Goal: Communication & Community: Answer question/provide support

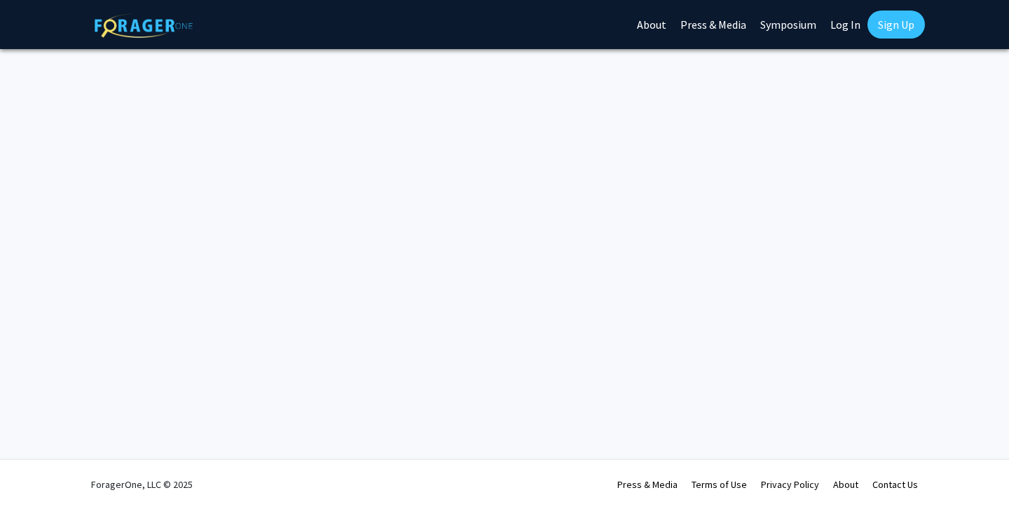
click at [836, 39] on link "Log In" at bounding box center [845, 24] width 44 height 49
click at [844, 27] on link "Log In" at bounding box center [845, 24] width 44 height 49
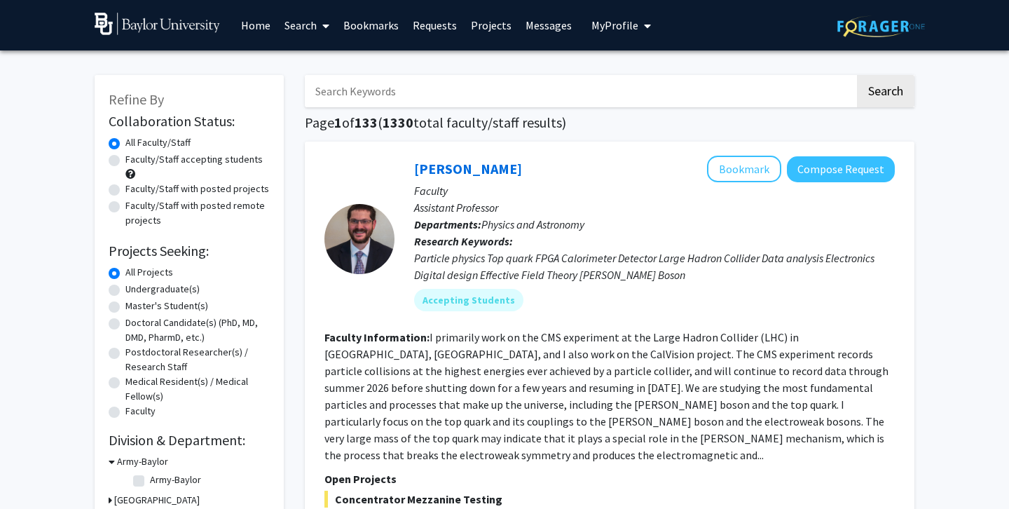
click at [546, 25] on link "Messages" at bounding box center [548, 25] width 60 height 49
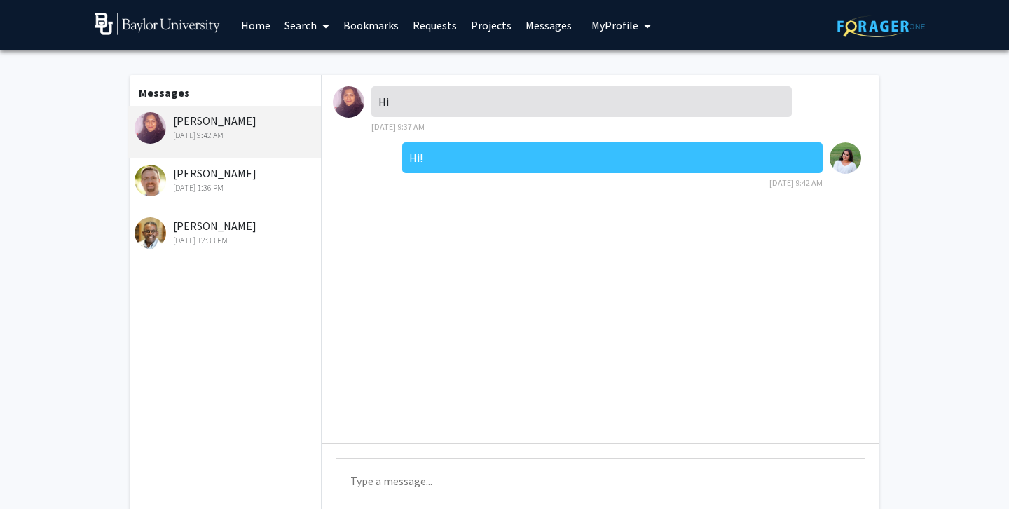
click at [344, 102] on img at bounding box center [349, 102] width 32 height 32
click at [272, 158] on div "[PERSON_NAME] [DATE] 9:42 AM" at bounding box center [223, 132] width 193 height 53
click at [272, 167] on div "[PERSON_NAME] [DATE] 1:36 PM" at bounding box center [226, 179] width 183 height 29
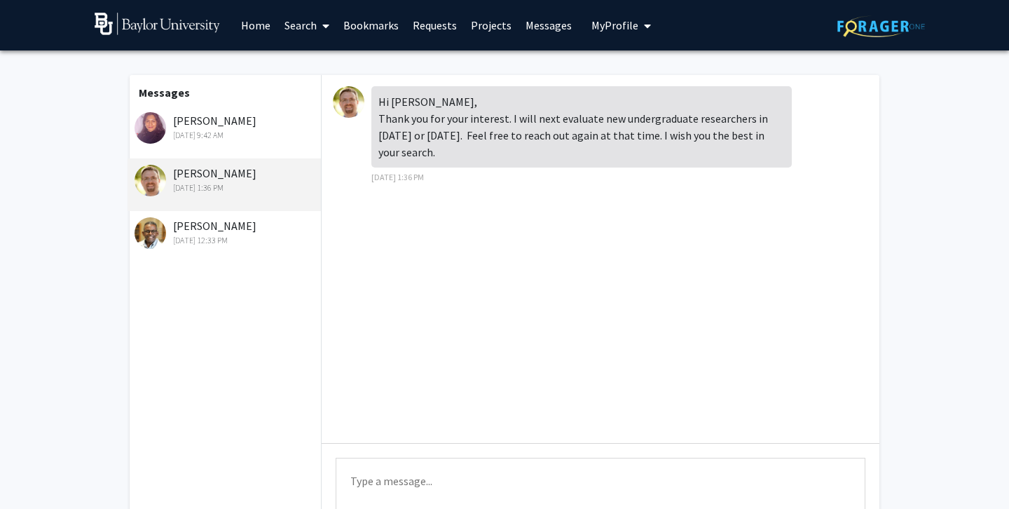
click at [255, 228] on div "[PERSON_NAME] [DATE] 12:33 PM" at bounding box center [226, 231] width 183 height 29
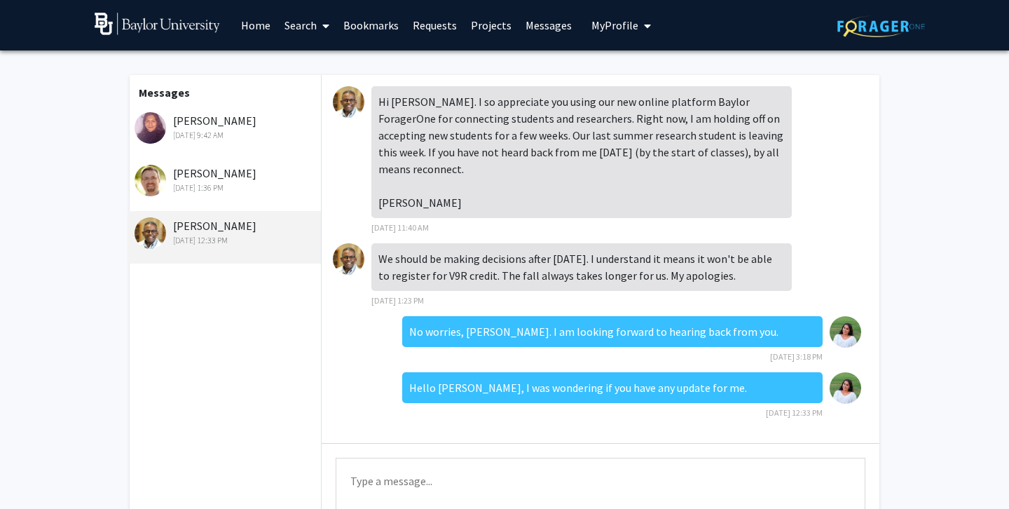
click at [270, 186] on div "[DATE] 1:36 PM" at bounding box center [226, 187] width 183 height 13
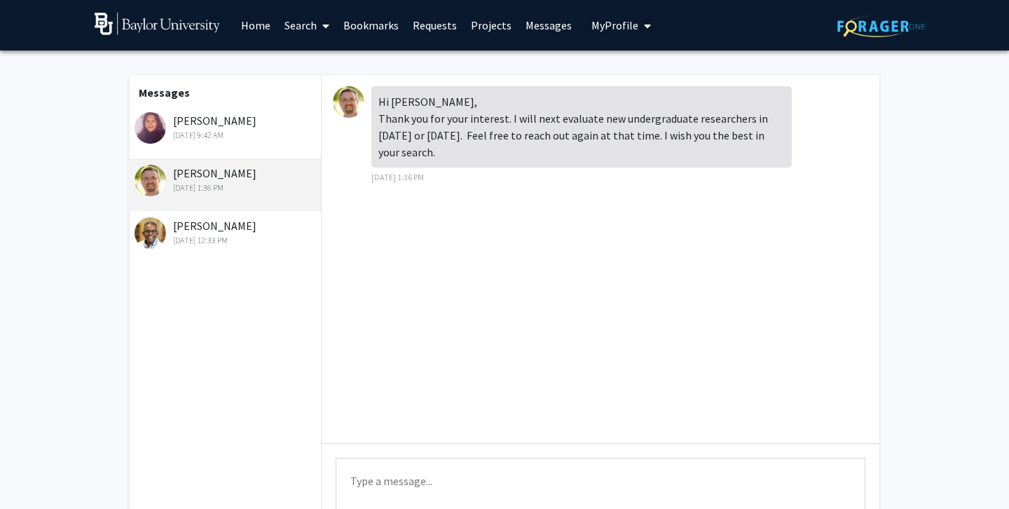
click at [399, 471] on textarea "Type a message" at bounding box center [601, 488] width 530 height 63
click at [752, 482] on textarea "Thank you so much, [PERSON_NAME]. I will be sure to reach out to you at a later…" at bounding box center [601, 488] width 530 height 63
click at [744, 488] on textarea "Thank you so much, [PERSON_NAME]. I will be sure to reach out to you at a later…" at bounding box center [601, 488] width 530 height 63
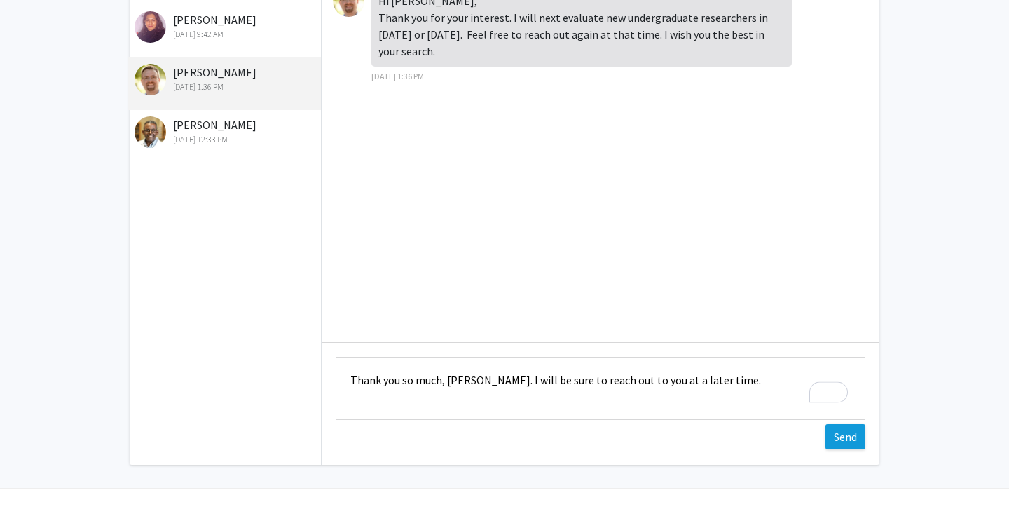
type textarea "Thank you so much, [PERSON_NAME]. I will be sure to reach out to you at a later…"
click at [853, 435] on button "Send" at bounding box center [845, 436] width 40 height 25
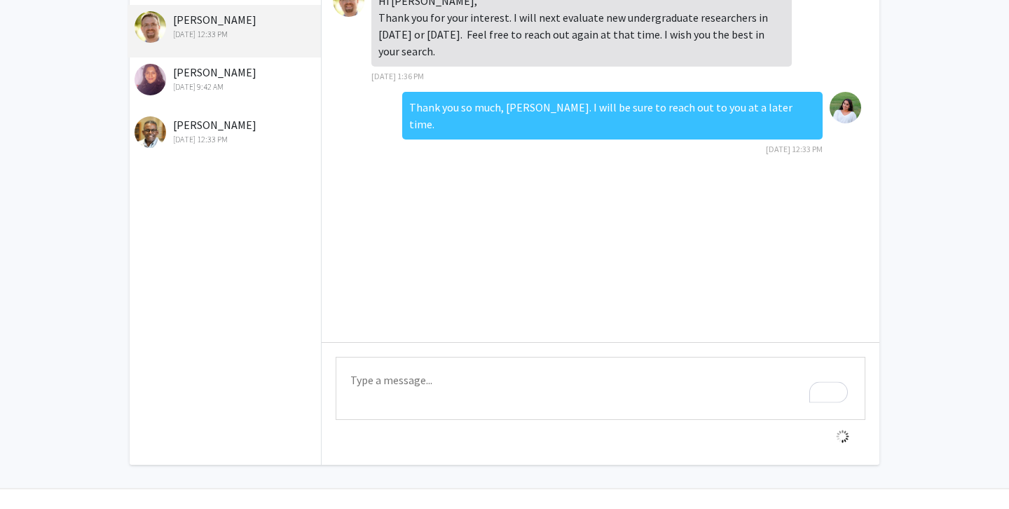
scroll to position [130, 0]
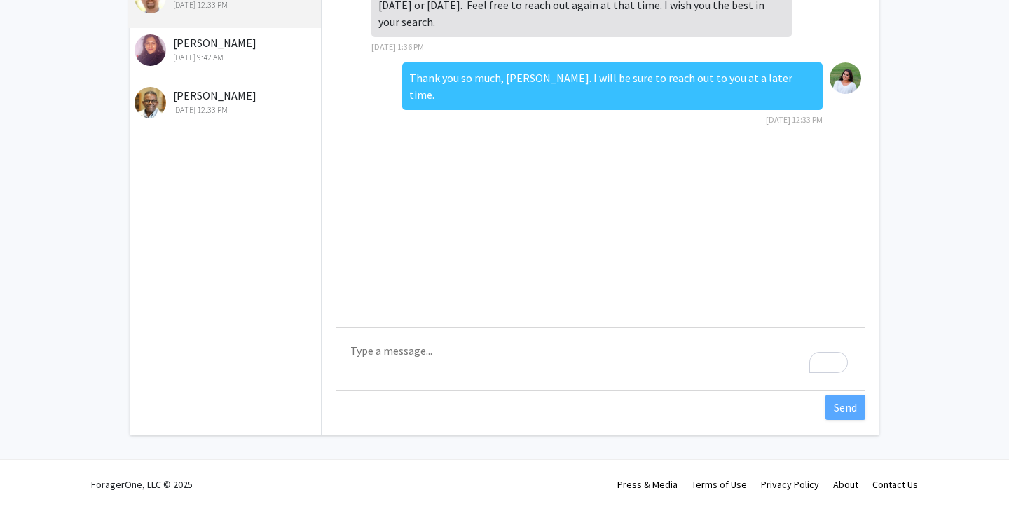
click at [853, 435] on div "Messages [PERSON_NAME] [DATE] 12:33 PM [PERSON_NAME] [DATE] 9:42 AM [PERSON_NAM…" at bounding box center [504, 193] width 771 height 546
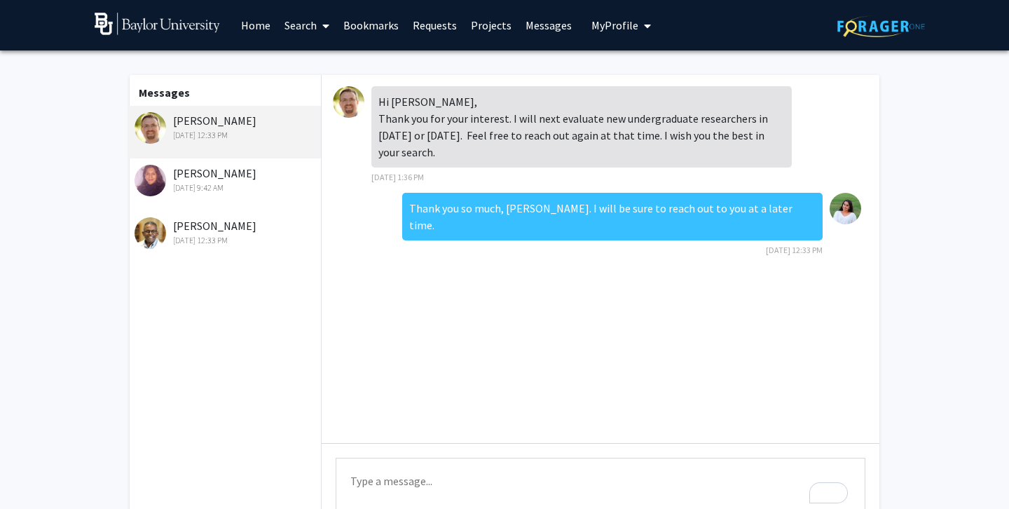
click at [542, 24] on link "Messages" at bounding box center [548, 25] width 60 height 49
click at [479, 23] on link "Projects" at bounding box center [491, 25] width 55 height 49
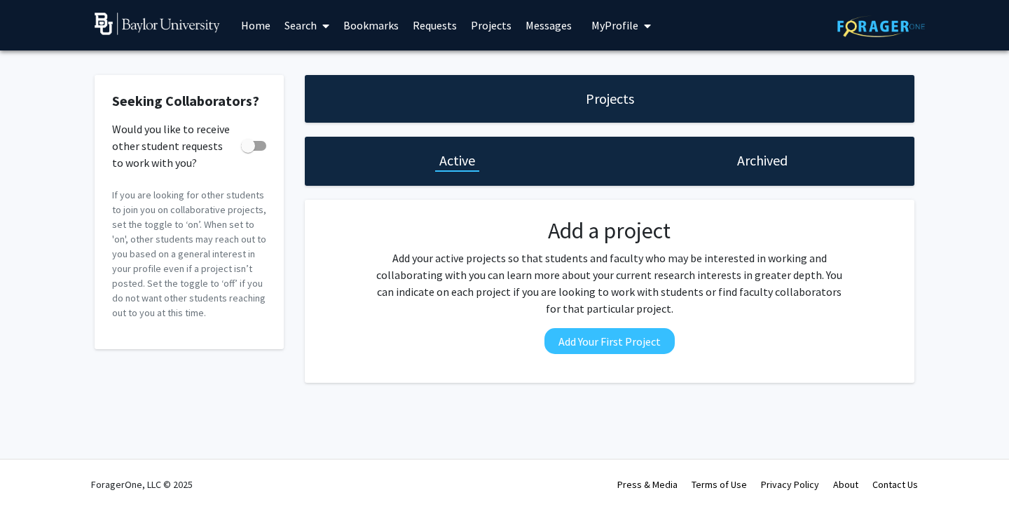
click at [452, 28] on link "Requests" at bounding box center [435, 25] width 58 height 49
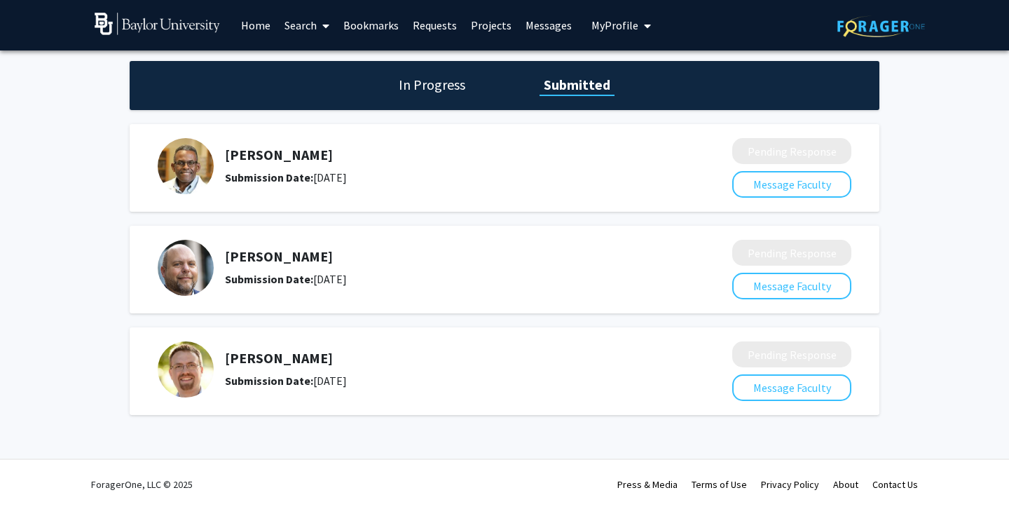
click at [364, 27] on link "Bookmarks" at bounding box center [370, 25] width 69 height 49
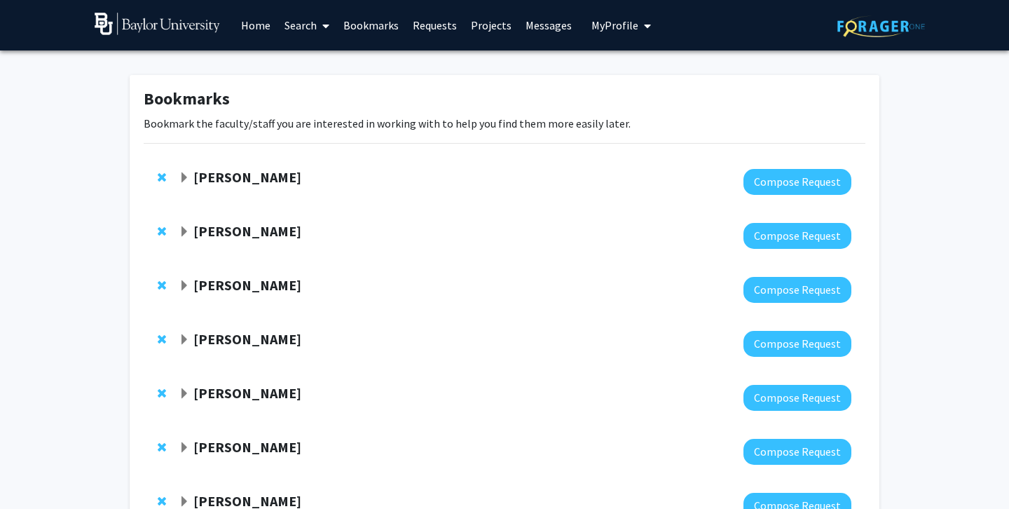
click at [258, 285] on strong "[PERSON_NAME]" at bounding box center [247, 285] width 108 height 18
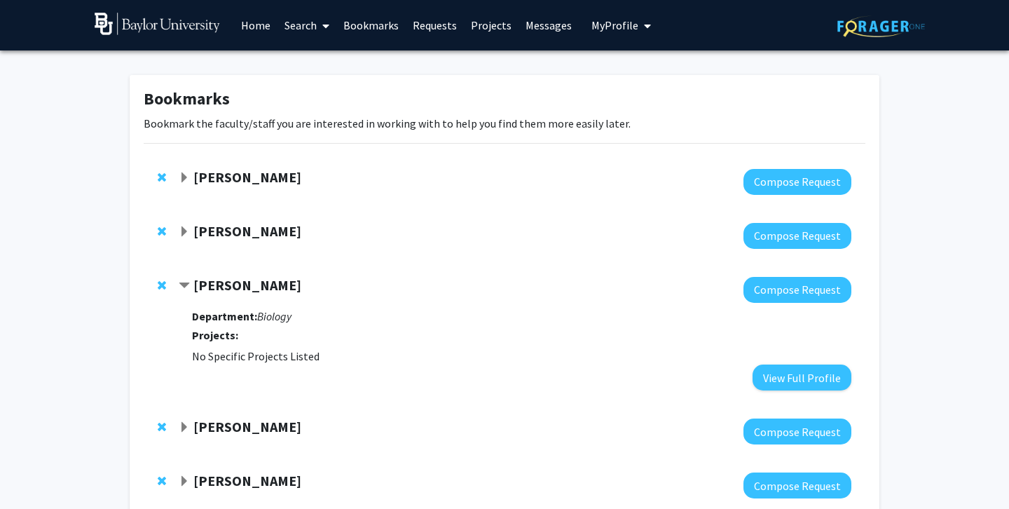
click at [161, 284] on span "Remove Jon Lawson from bookmarks" at bounding box center [162, 285] width 8 height 11
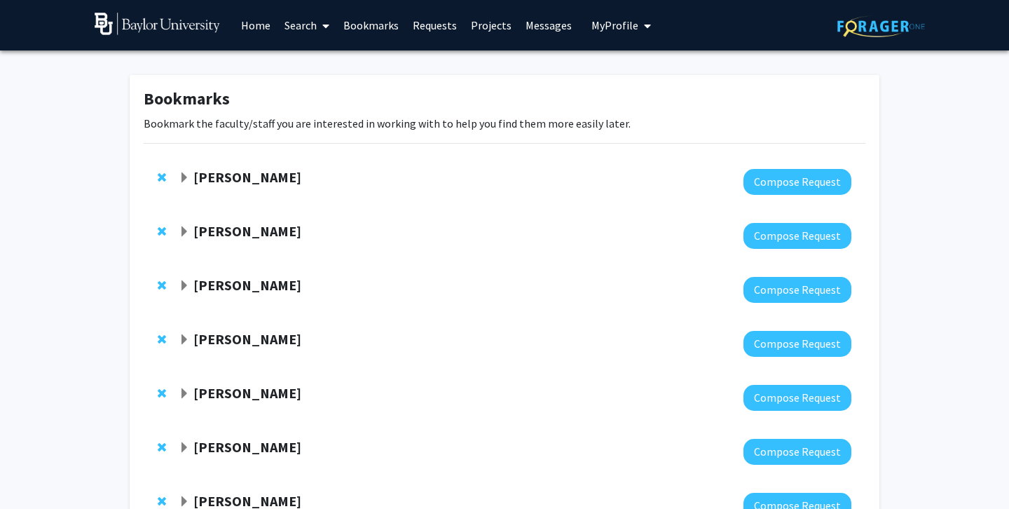
click at [233, 276] on strong "[PERSON_NAME]" at bounding box center [247, 285] width 108 height 18
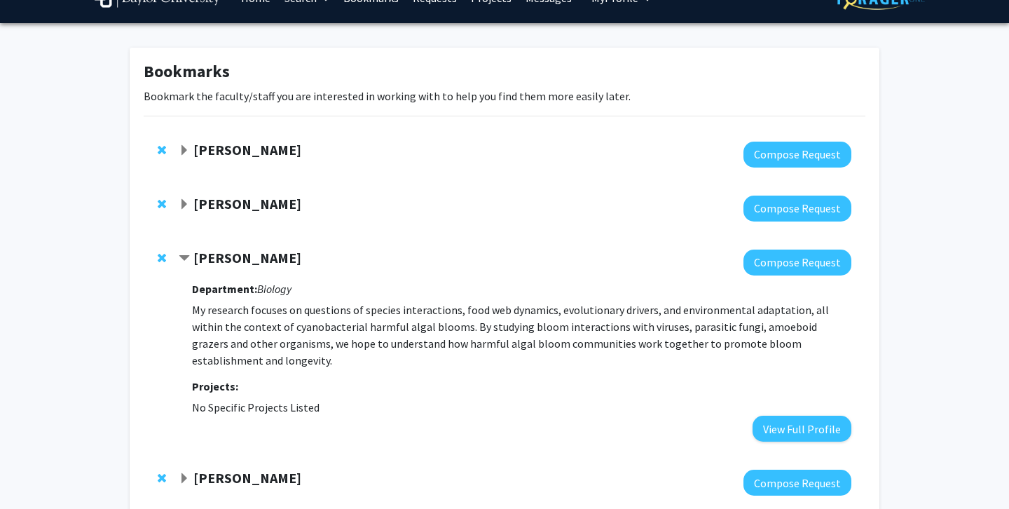
scroll to position [29, 0]
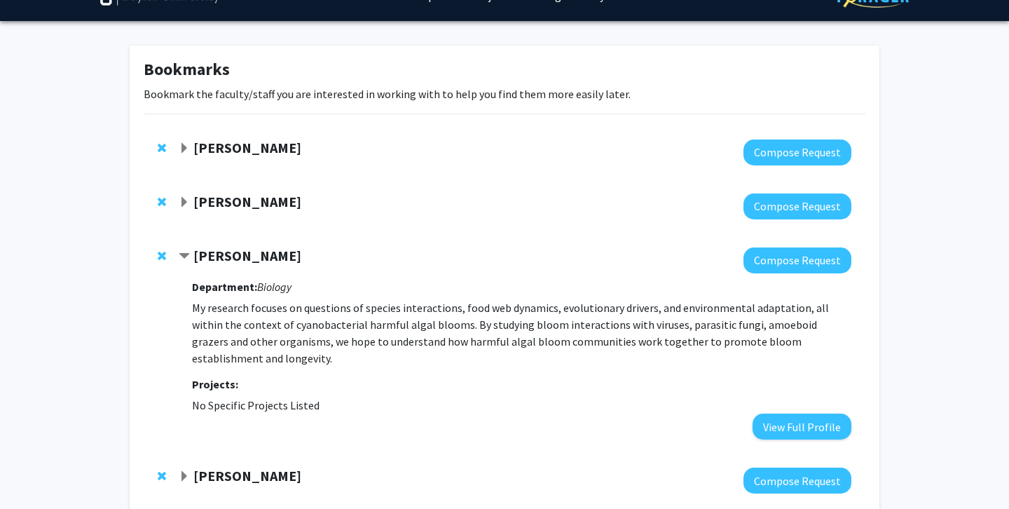
click at [233, 276] on div "Department: Biology My research focuses on questions of species interactions, f…" at bounding box center [521, 356] width 659 height 166
click at [233, 261] on strong "[PERSON_NAME]" at bounding box center [247, 256] width 108 height 18
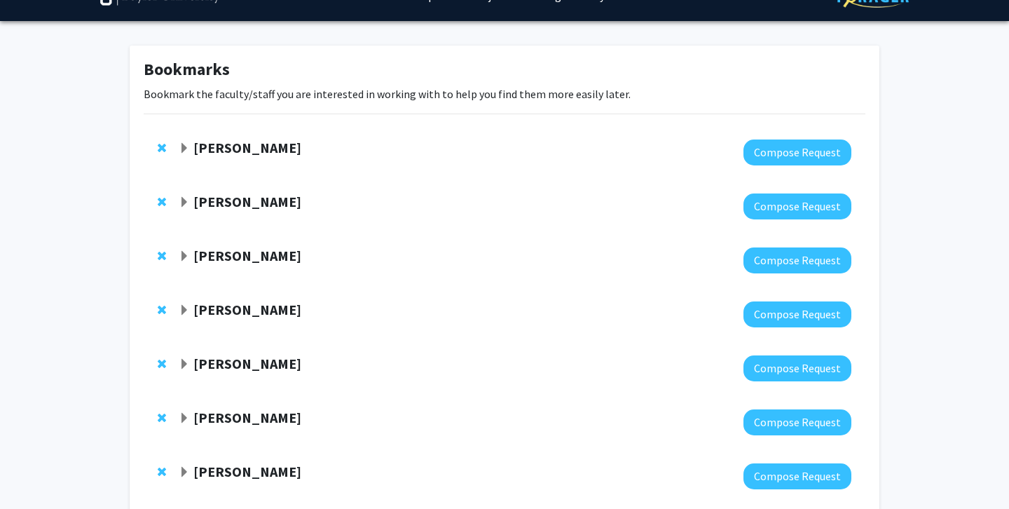
scroll to position [74, 0]
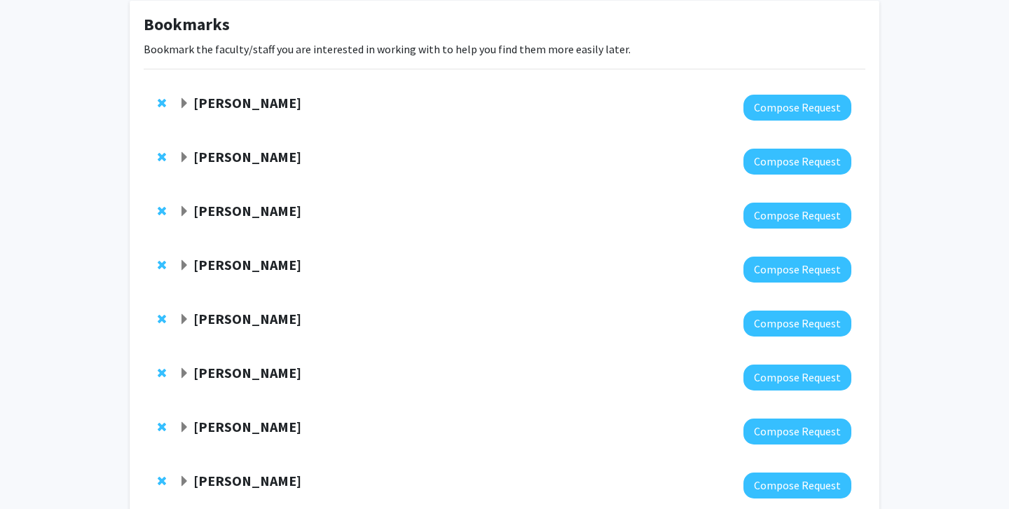
click at [233, 265] on strong "[PERSON_NAME]" at bounding box center [247, 265] width 108 height 18
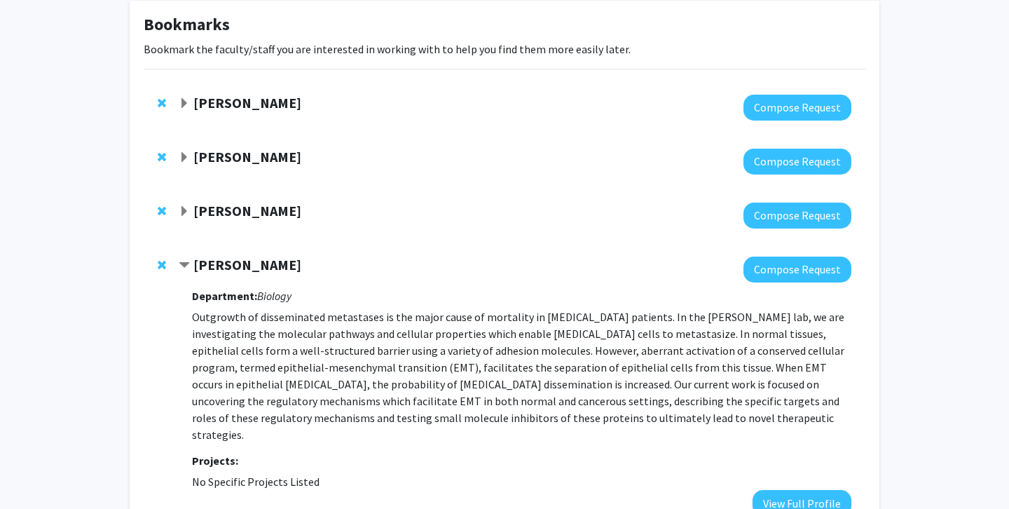
click at [233, 265] on strong "[PERSON_NAME]" at bounding box center [247, 265] width 108 height 18
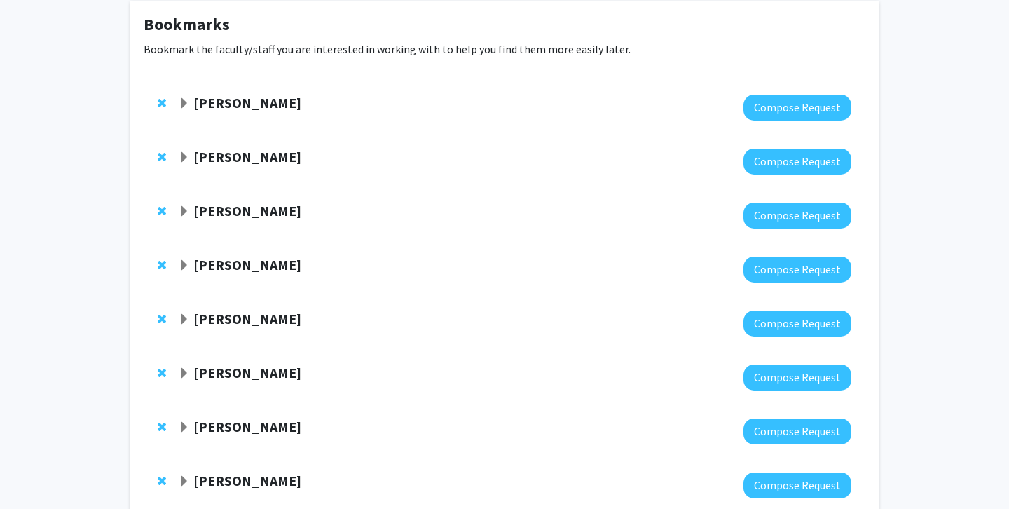
click at [233, 322] on strong "[PERSON_NAME]" at bounding box center [247, 319] width 108 height 18
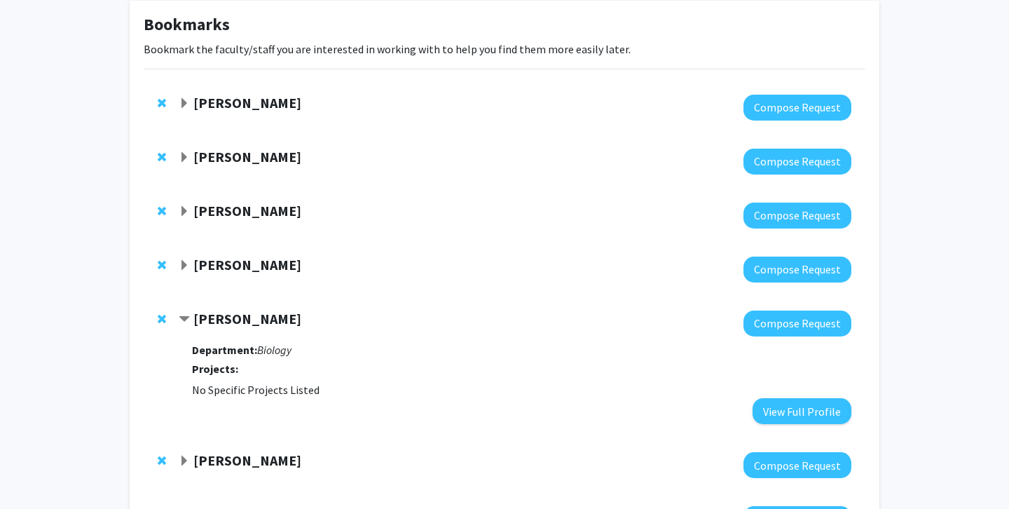
scroll to position [149, 0]
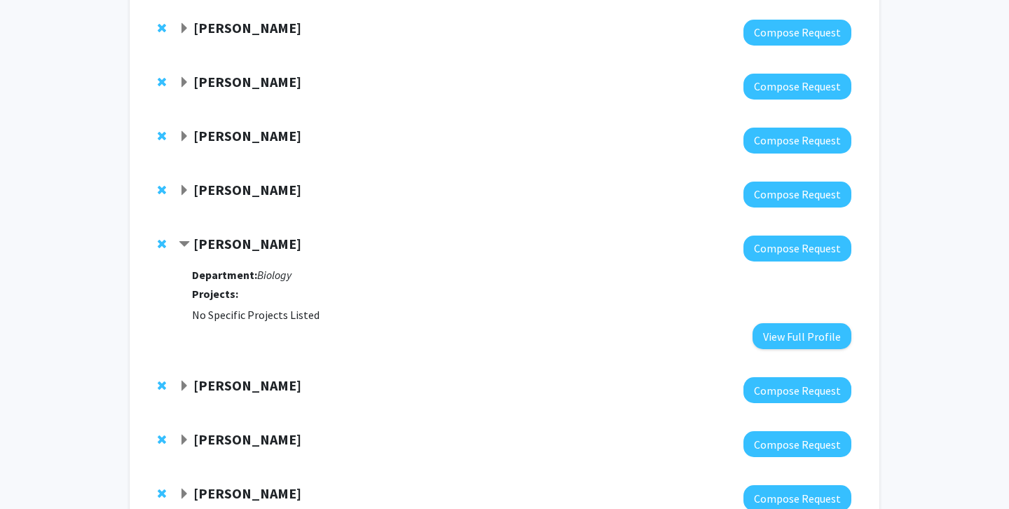
click at [233, 237] on strong "[PERSON_NAME]" at bounding box center [247, 244] width 108 height 18
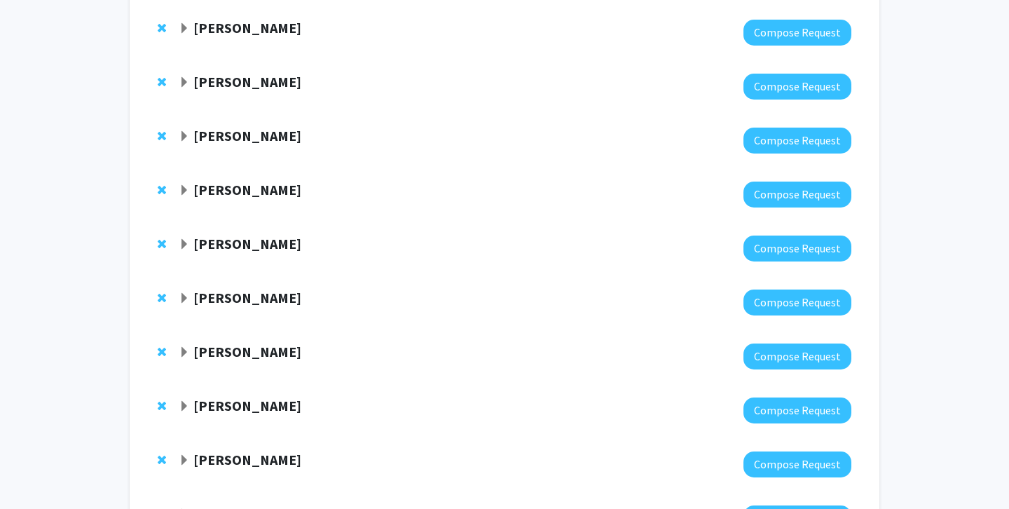
click at [245, 295] on strong "[PERSON_NAME]" at bounding box center [247, 298] width 108 height 18
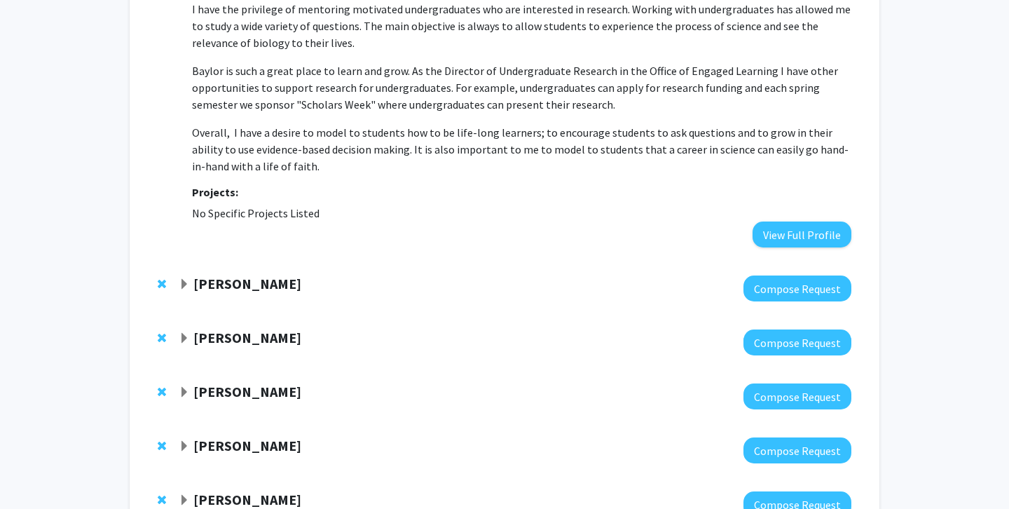
scroll to position [854, 0]
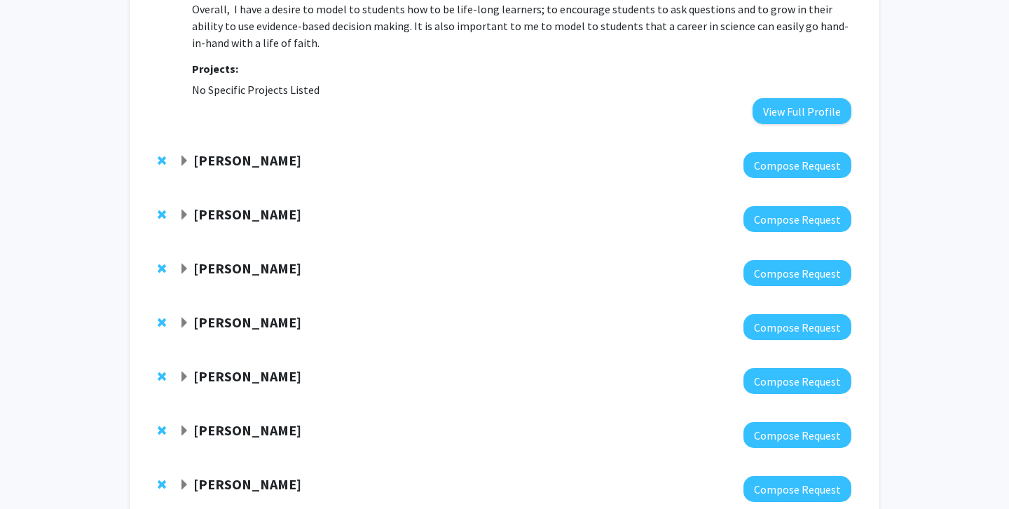
click at [251, 151] on strong "[PERSON_NAME]" at bounding box center [247, 160] width 108 height 18
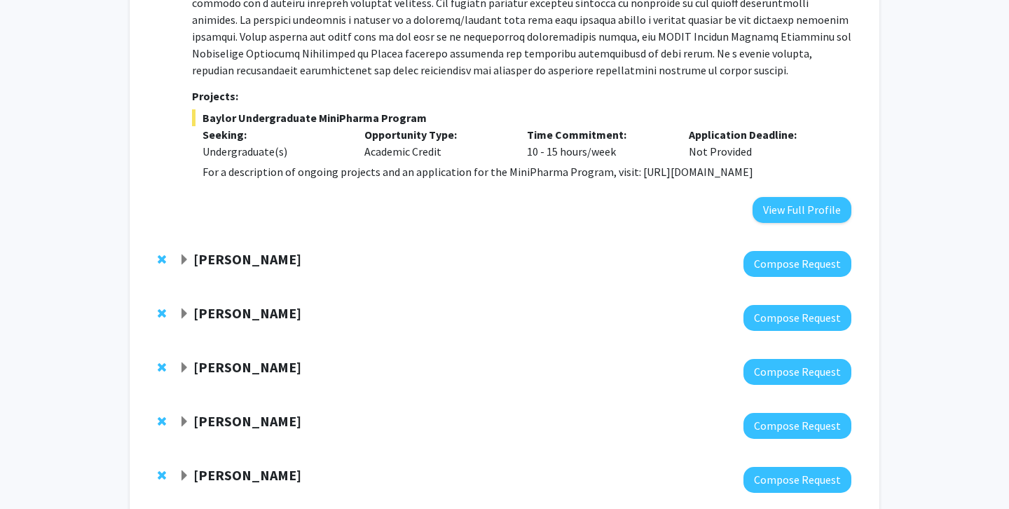
scroll to position [1418, 0]
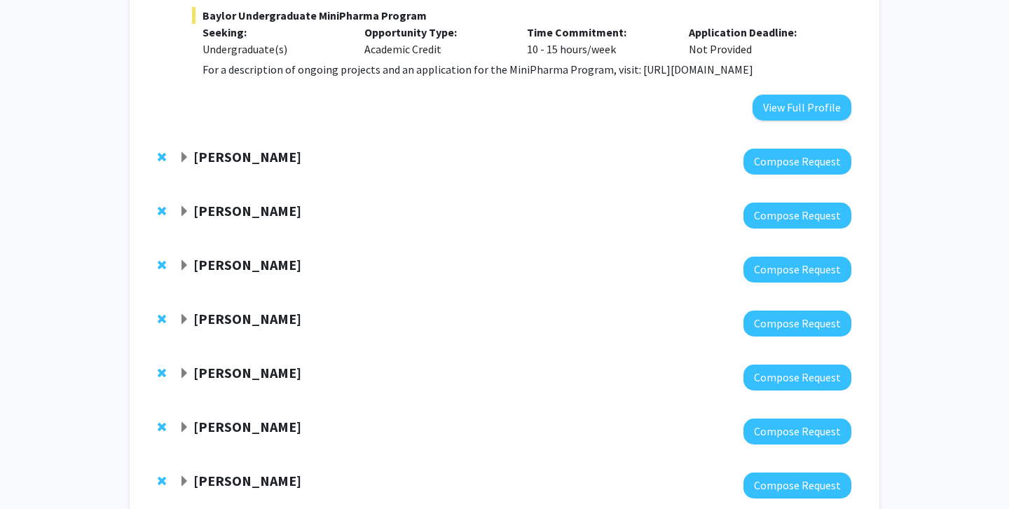
click at [248, 148] on strong "[PERSON_NAME]" at bounding box center [247, 157] width 108 height 18
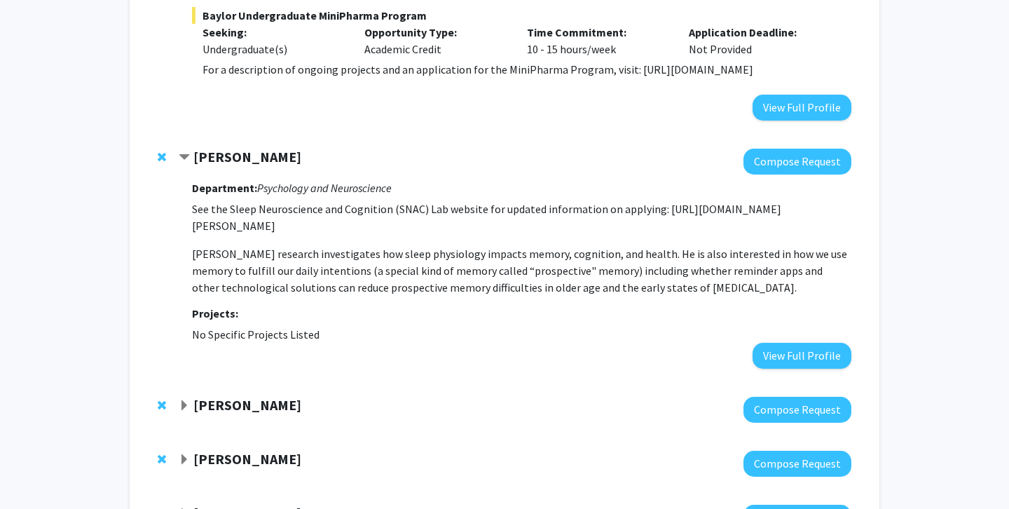
click at [215, 396] on strong "[PERSON_NAME]" at bounding box center [247, 405] width 108 height 18
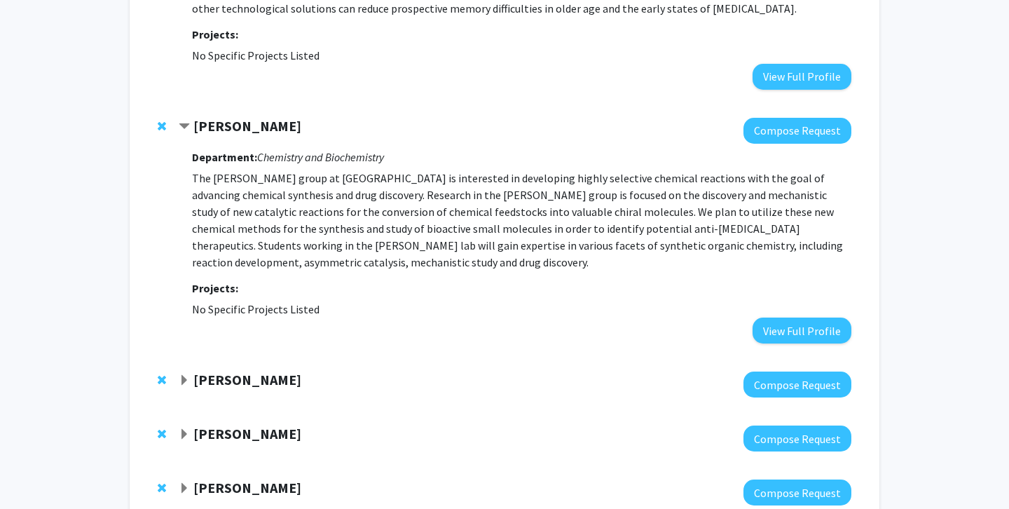
scroll to position [1774, 0]
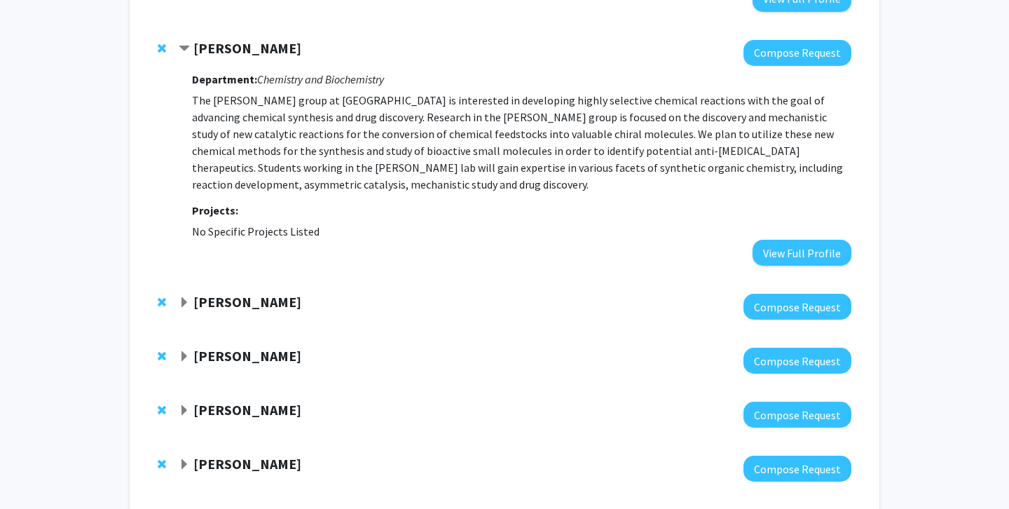
click at [228, 293] on strong "[PERSON_NAME]" at bounding box center [247, 302] width 108 height 18
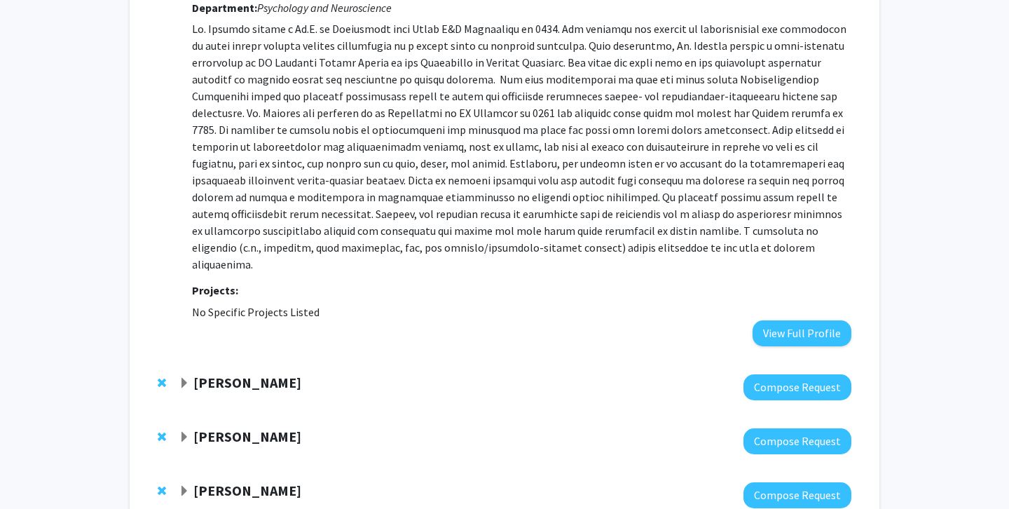
scroll to position [2142, 0]
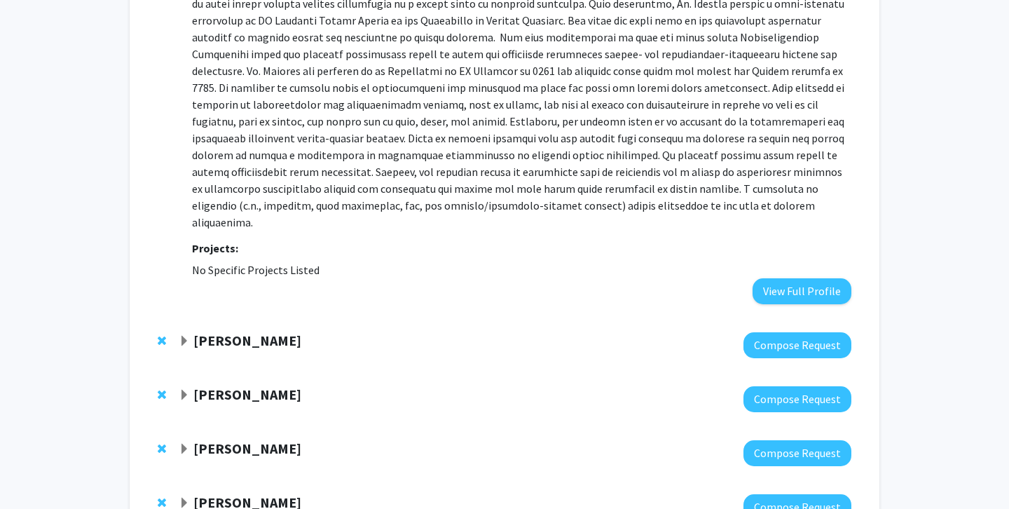
click at [256, 331] on strong "[PERSON_NAME]" at bounding box center [247, 340] width 108 height 18
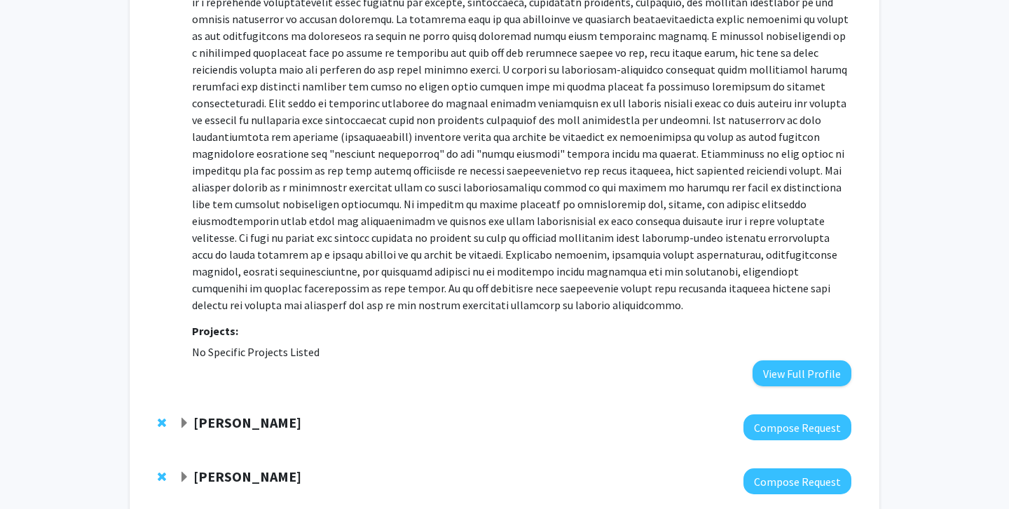
scroll to position [2932, 0]
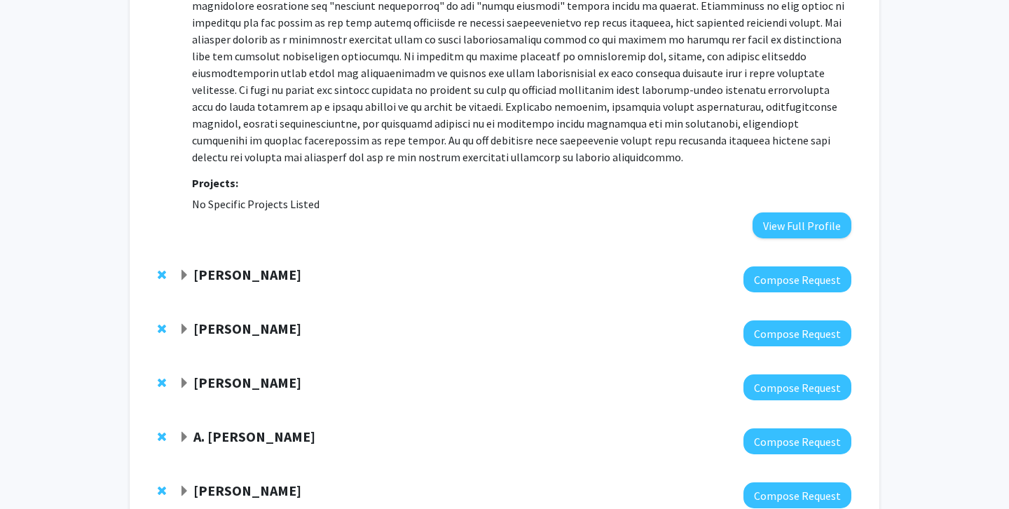
click at [226, 481] on strong "[PERSON_NAME]" at bounding box center [247, 490] width 108 height 18
click at [237, 427] on strong "A. [PERSON_NAME]" at bounding box center [254, 436] width 122 height 18
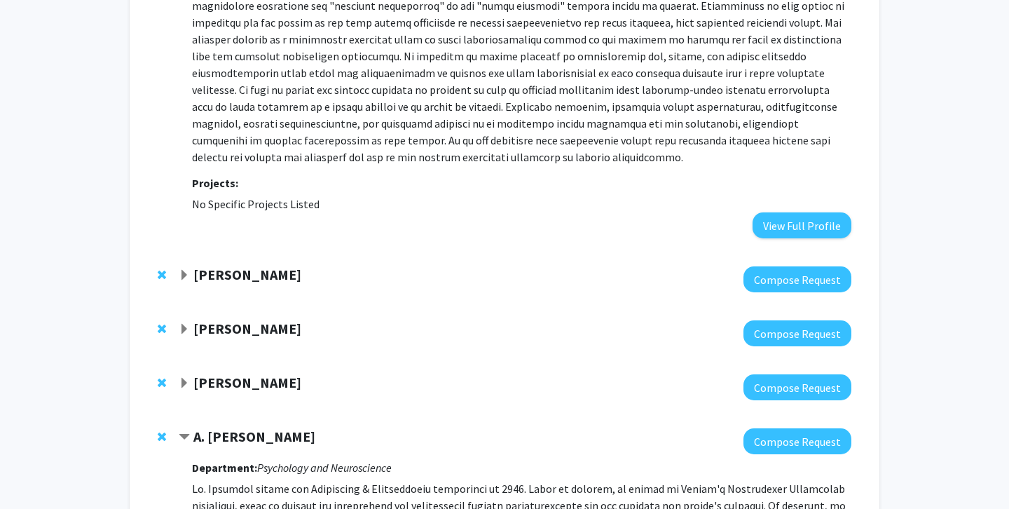
click at [243, 373] on strong "[PERSON_NAME]" at bounding box center [247, 382] width 108 height 18
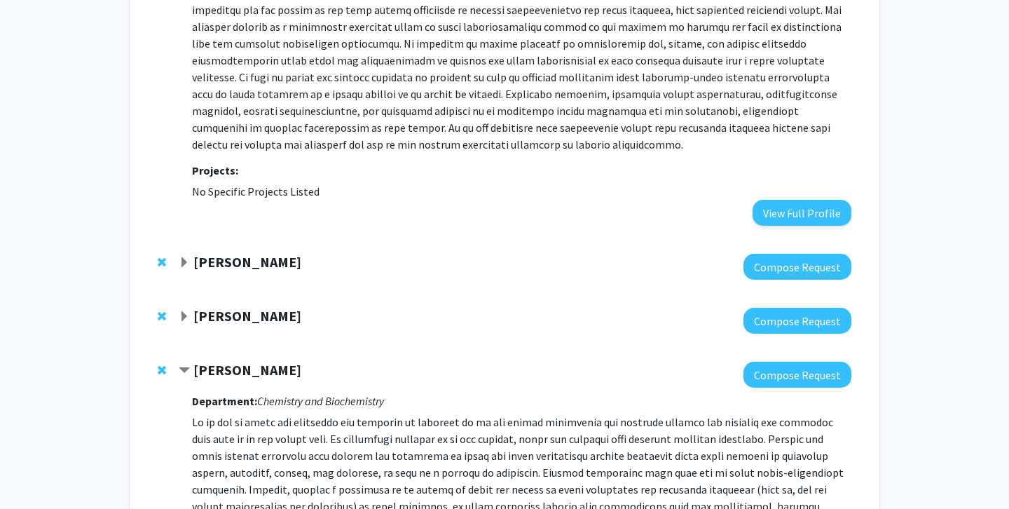
scroll to position [2947, 0]
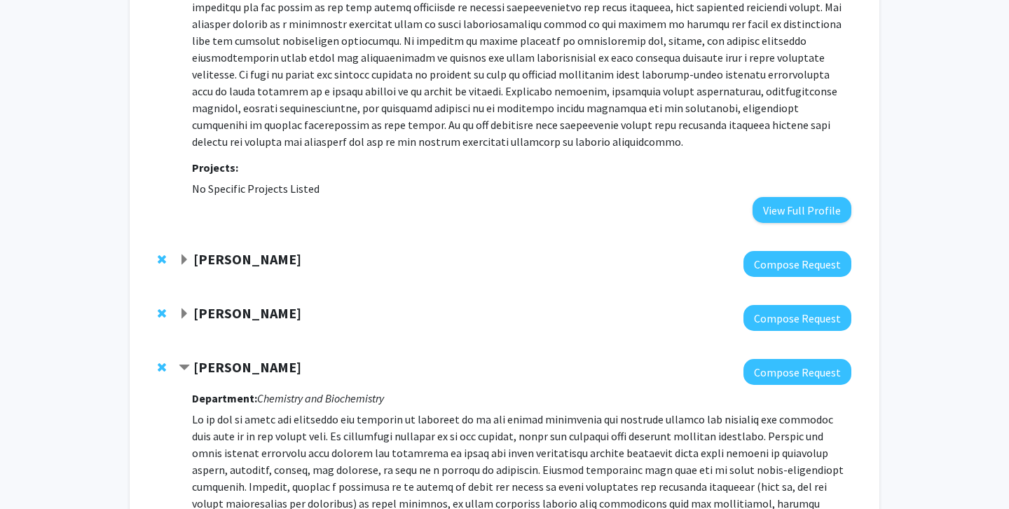
click at [276, 304] on strong "[PERSON_NAME]" at bounding box center [247, 313] width 108 height 18
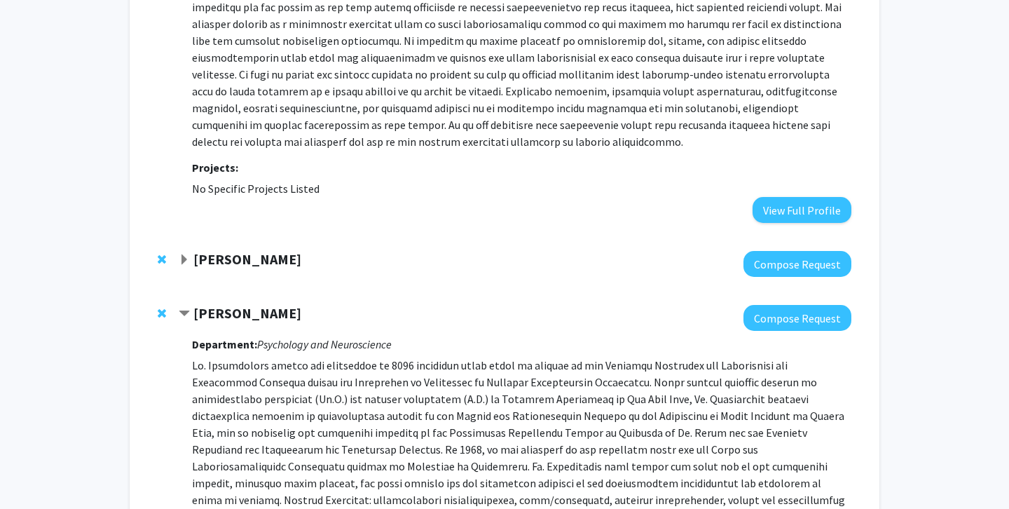
click at [271, 250] on strong "[PERSON_NAME]" at bounding box center [247, 259] width 108 height 18
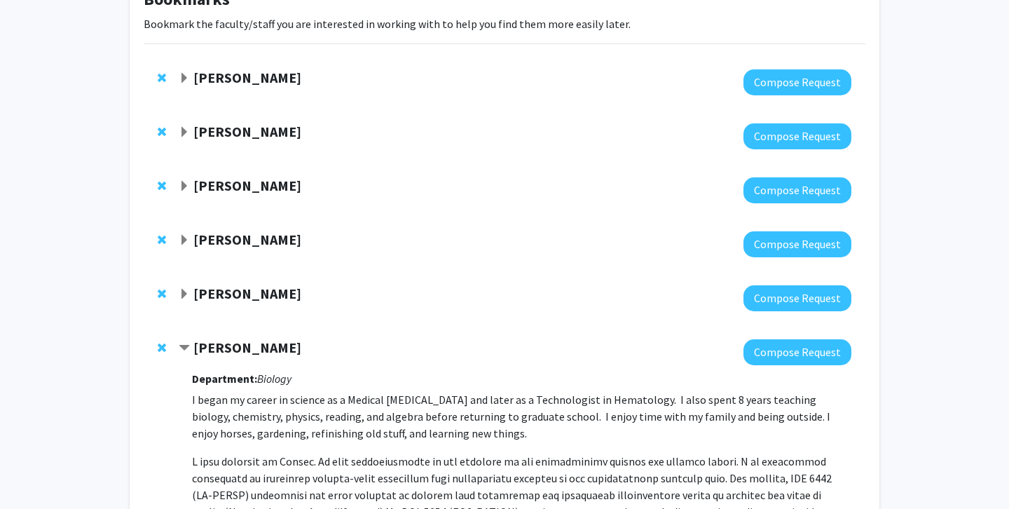
scroll to position [0, 0]
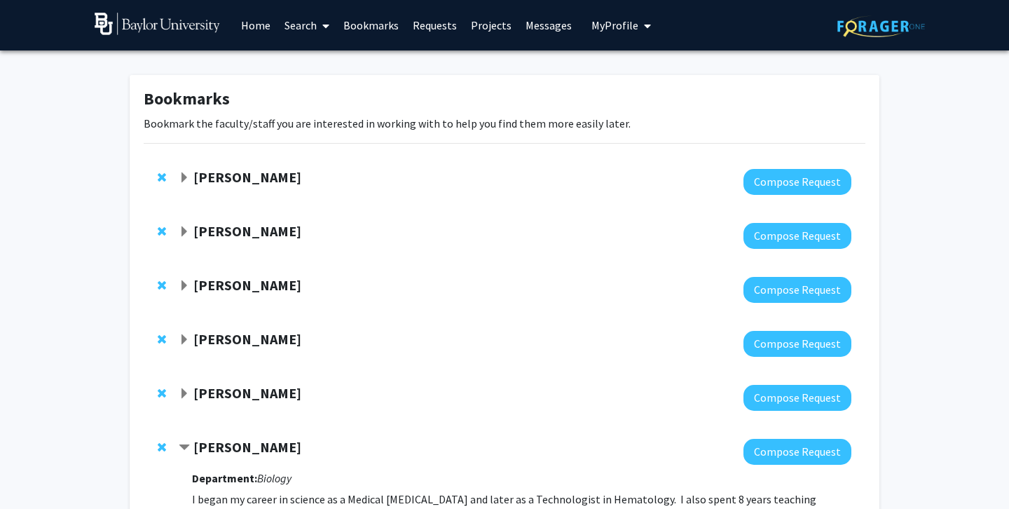
click at [270, 186] on div at bounding box center [515, 182] width 673 height 26
click at [268, 177] on strong "[PERSON_NAME]" at bounding box center [247, 177] width 108 height 18
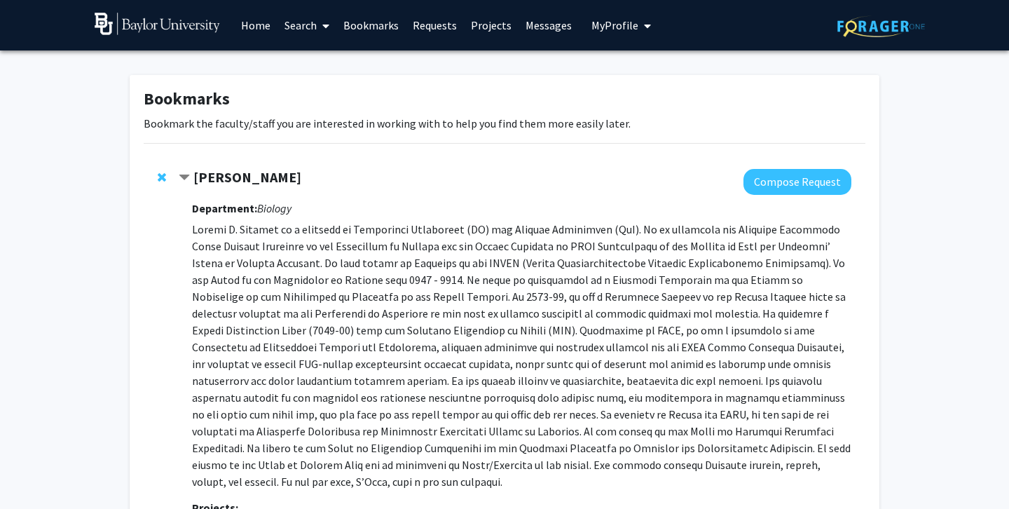
click at [620, 30] on span "My Profile" at bounding box center [614, 25] width 47 height 14
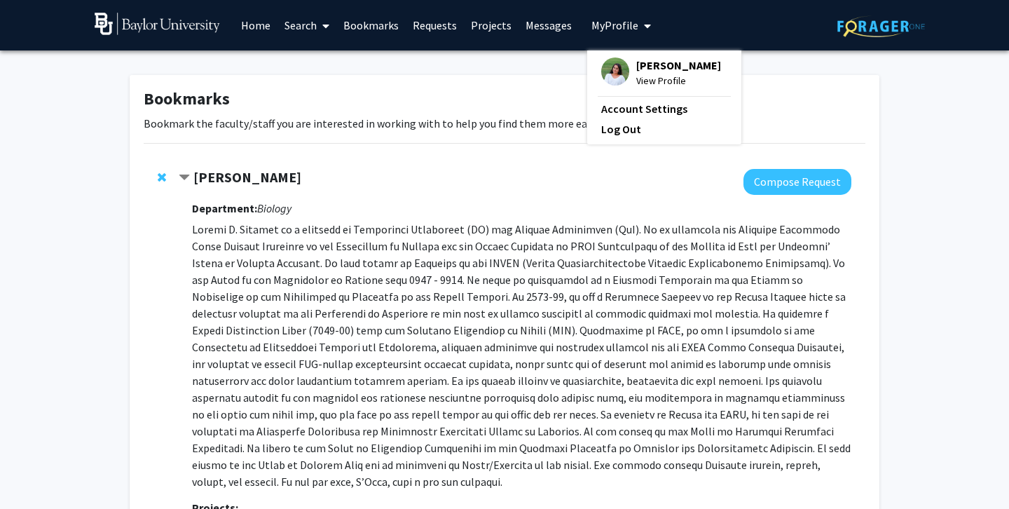
click at [620, 30] on span "My Profile" at bounding box center [614, 25] width 47 height 14
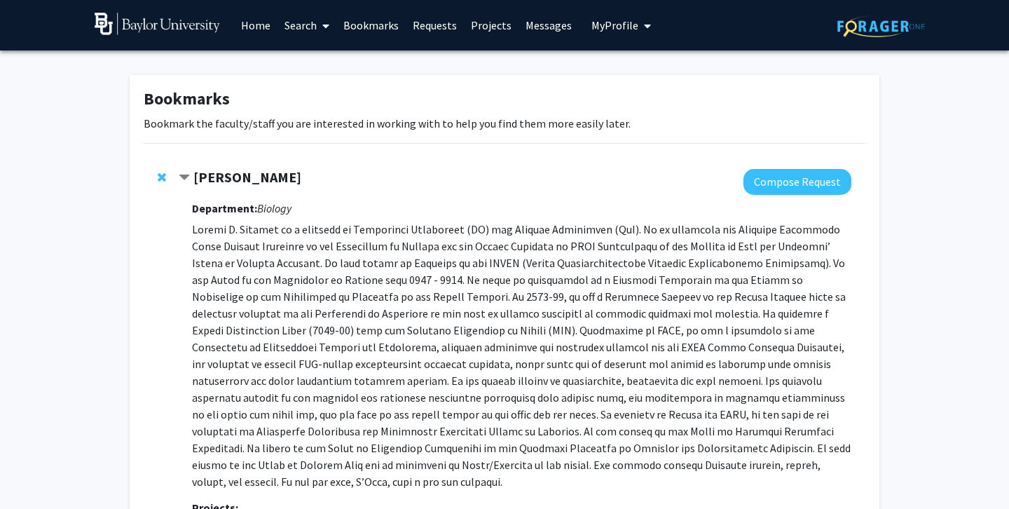
click at [557, 25] on link "Messages" at bounding box center [548, 25] width 60 height 49
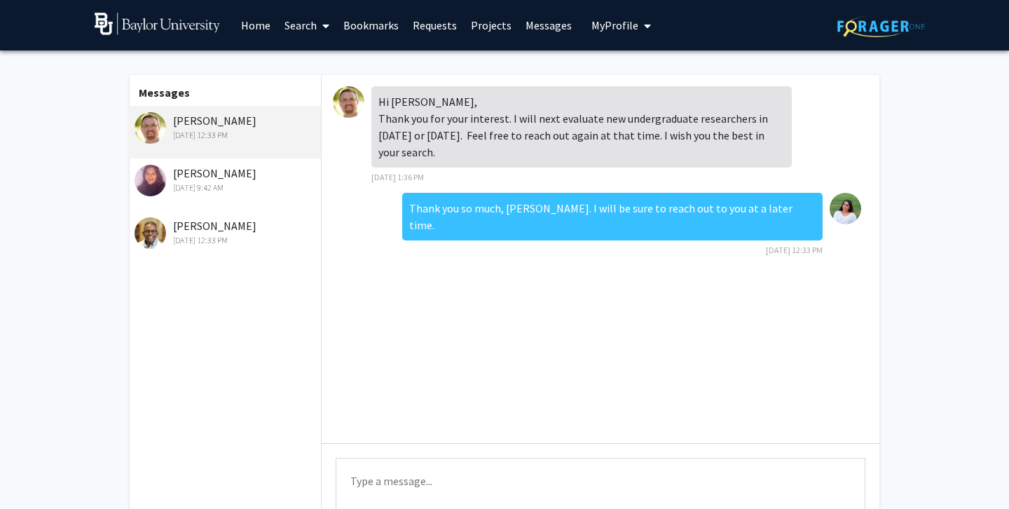
click at [485, 22] on link "Projects" at bounding box center [491, 25] width 55 height 49
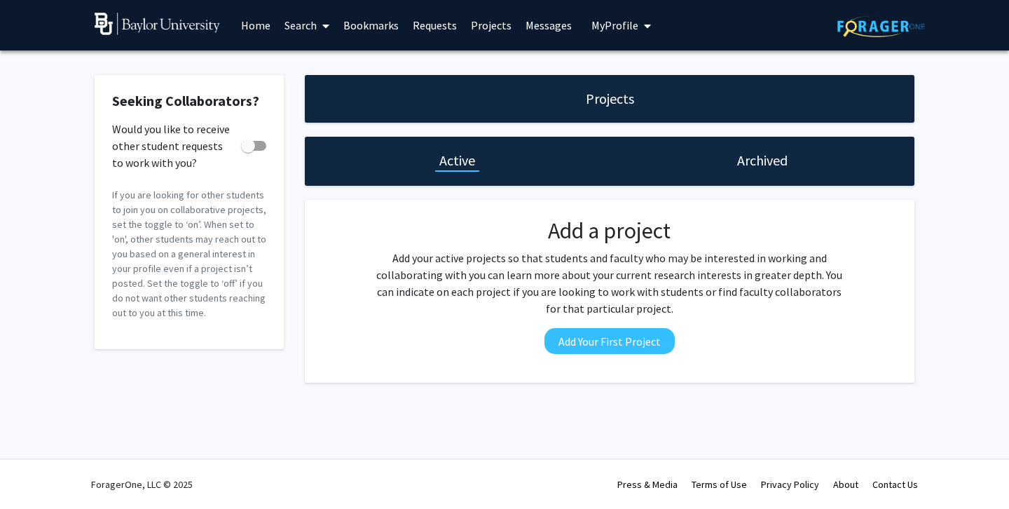
click at [254, 20] on link "Home" at bounding box center [255, 25] width 43 height 49
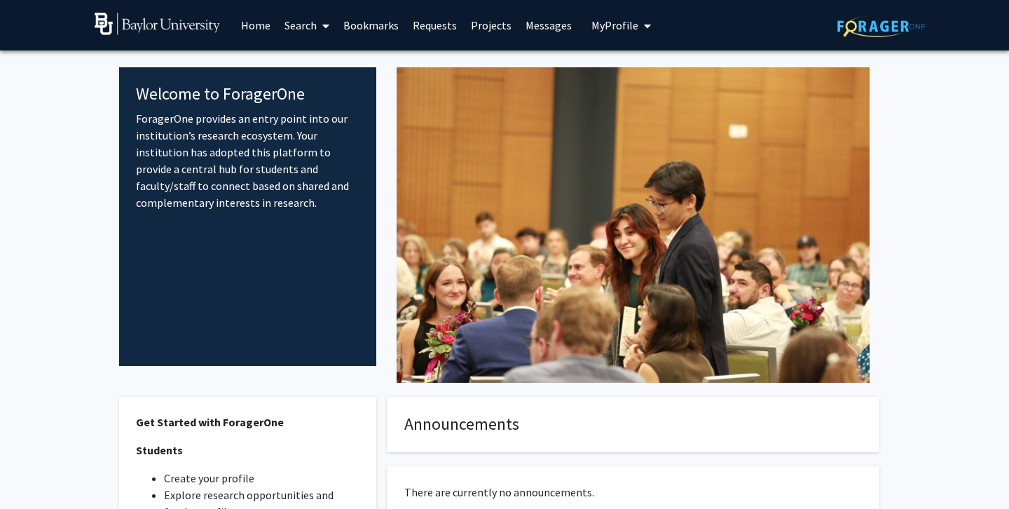
click at [257, 23] on link "Home" at bounding box center [255, 25] width 43 height 49
click at [366, 25] on link "Bookmarks" at bounding box center [370, 25] width 69 height 49
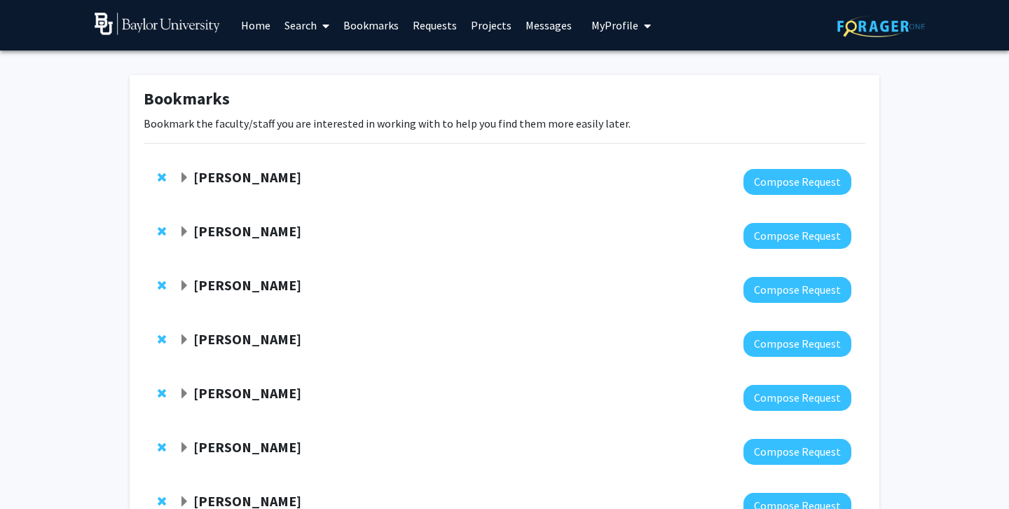
click at [244, 226] on strong "[PERSON_NAME]" at bounding box center [247, 231] width 108 height 18
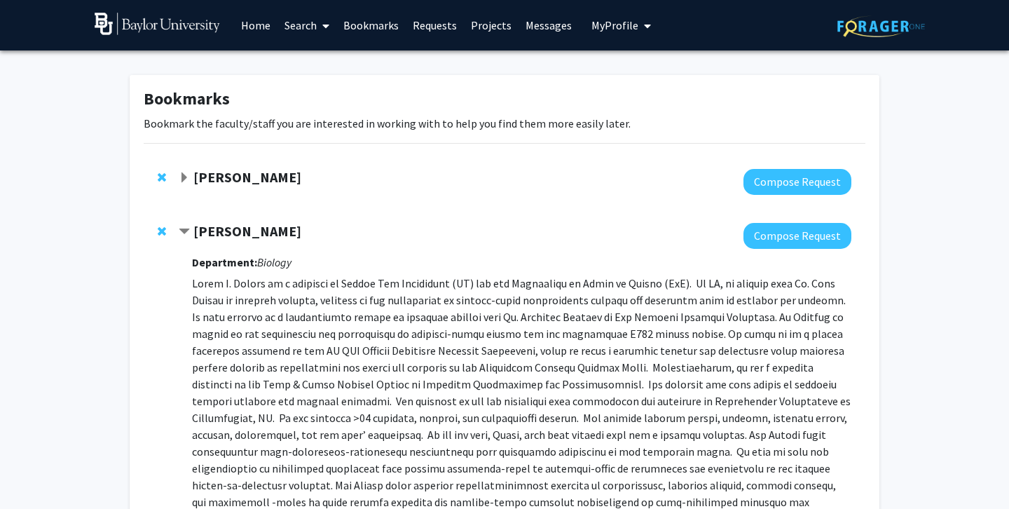
click at [244, 226] on strong "[PERSON_NAME]" at bounding box center [247, 231] width 108 height 18
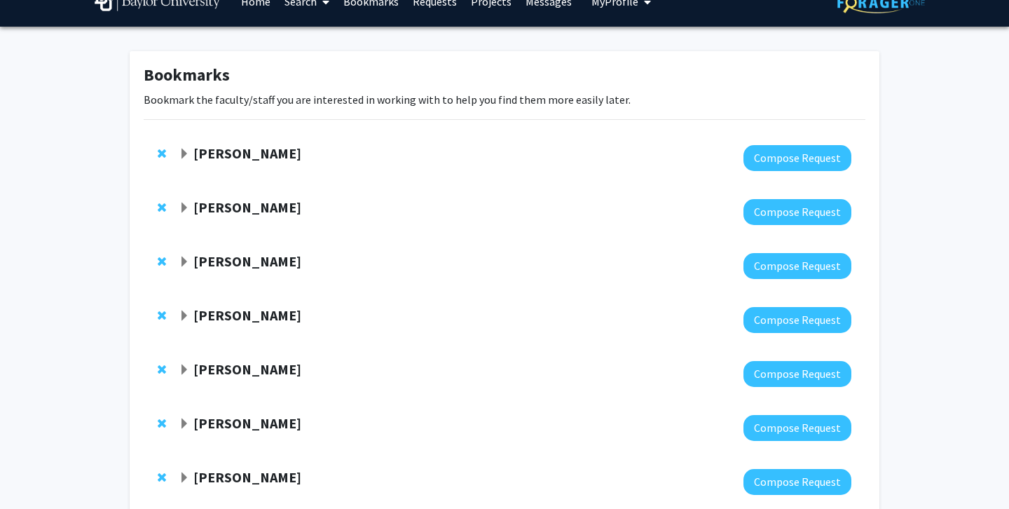
scroll to position [58, 0]
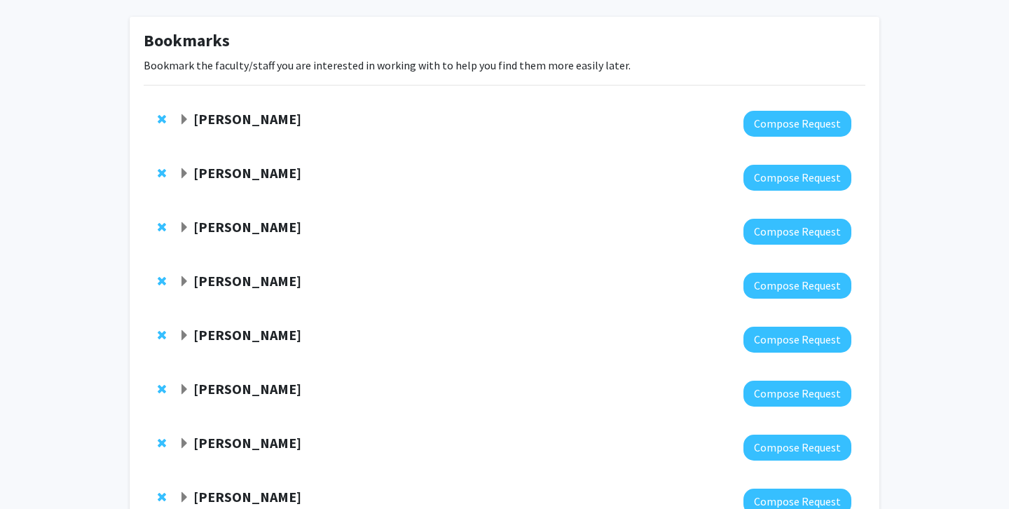
click at [244, 226] on strong "[PERSON_NAME]" at bounding box center [247, 227] width 108 height 18
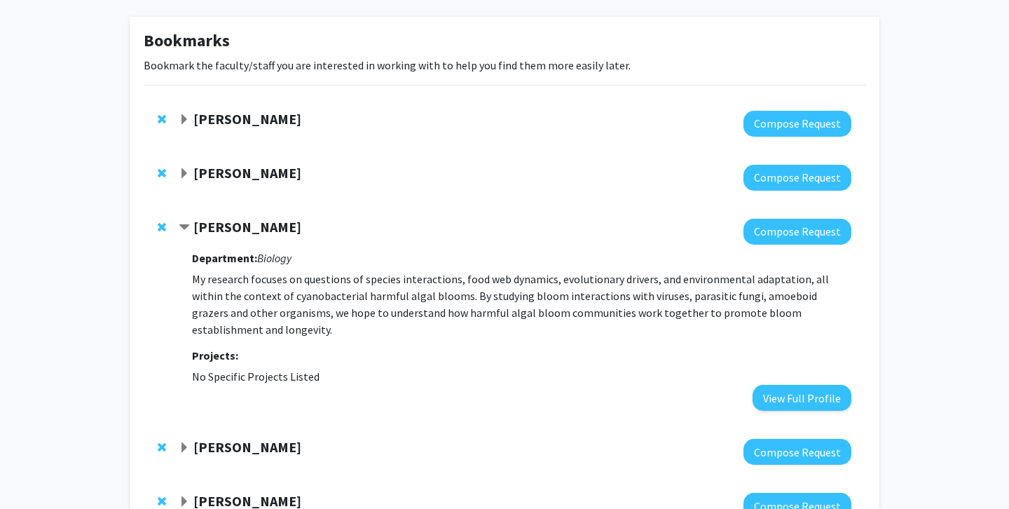
click at [244, 226] on strong "[PERSON_NAME]" at bounding box center [247, 227] width 108 height 18
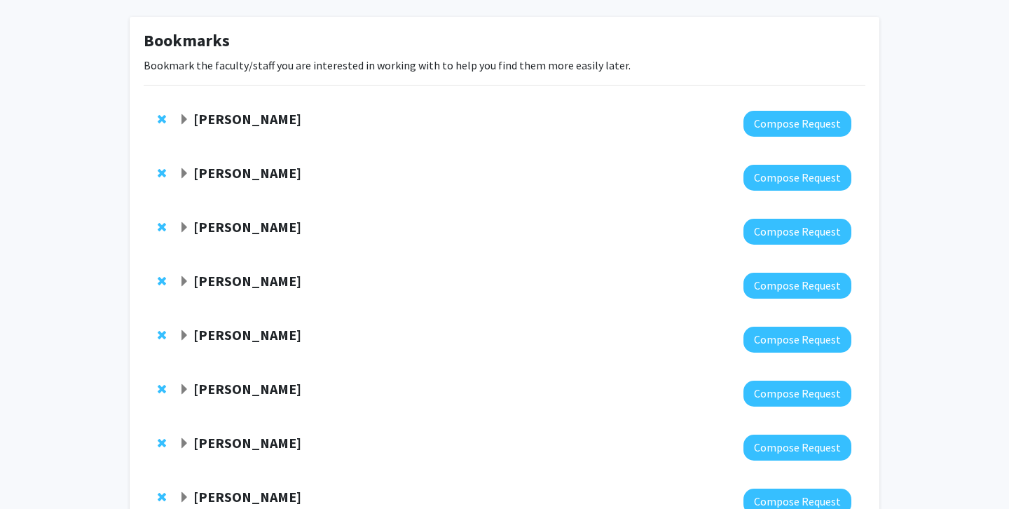
click at [163, 219] on div at bounding box center [165, 227] width 14 height 17
click at [158, 230] on span "Remove Katelyn McKindles from bookmarks" at bounding box center [162, 226] width 8 height 11
click at [246, 292] on div at bounding box center [515, 286] width 673 height 26
click at [241, 279] on strong "[PERSON_NAME]" at bounding box center [247, 281] width 108 height 18
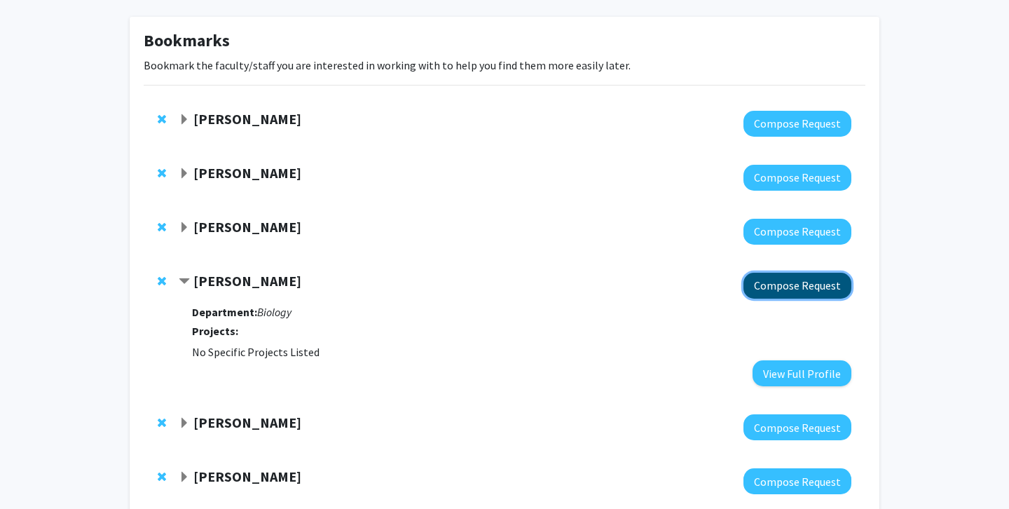
click at [810, 283] on button "Compose Request" at bounding box center [797, 286] width 108 height 26
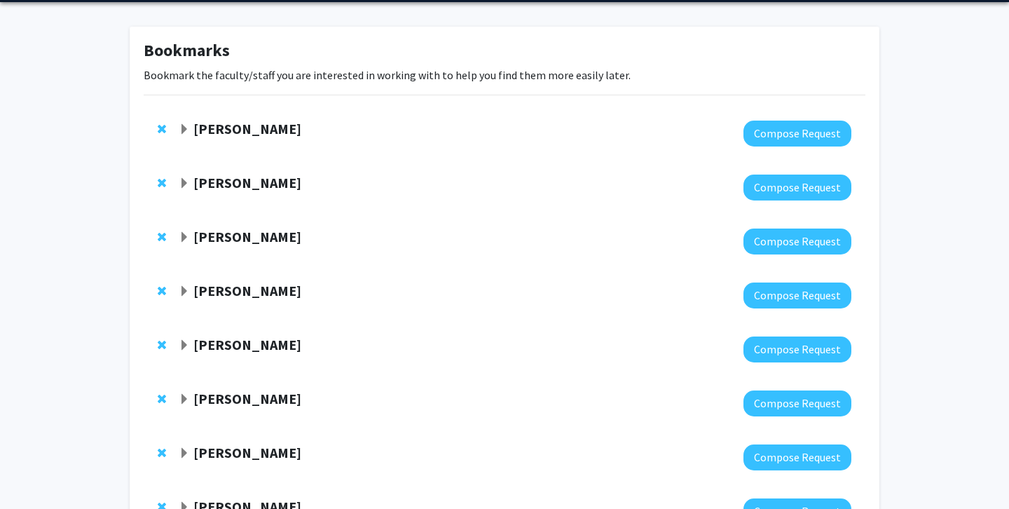
scroll to position [73, 0]
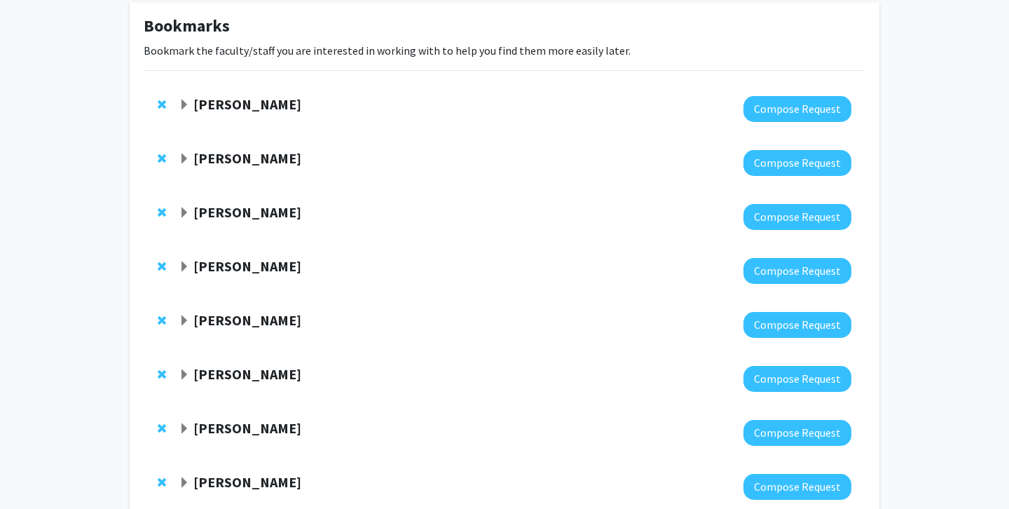
click at [193, 369] on strong "[PERSON_NAME]" at bounding box center [247, 374] width 108 height 18
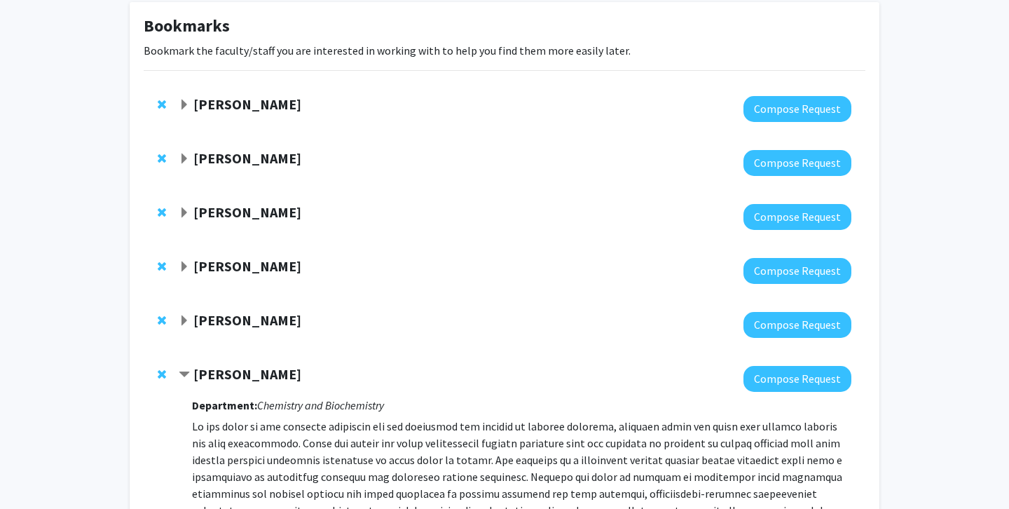
click at [195, 369] on strong "[PERSON_NAME]" at bounding box center [247, 374] width 108 height 18
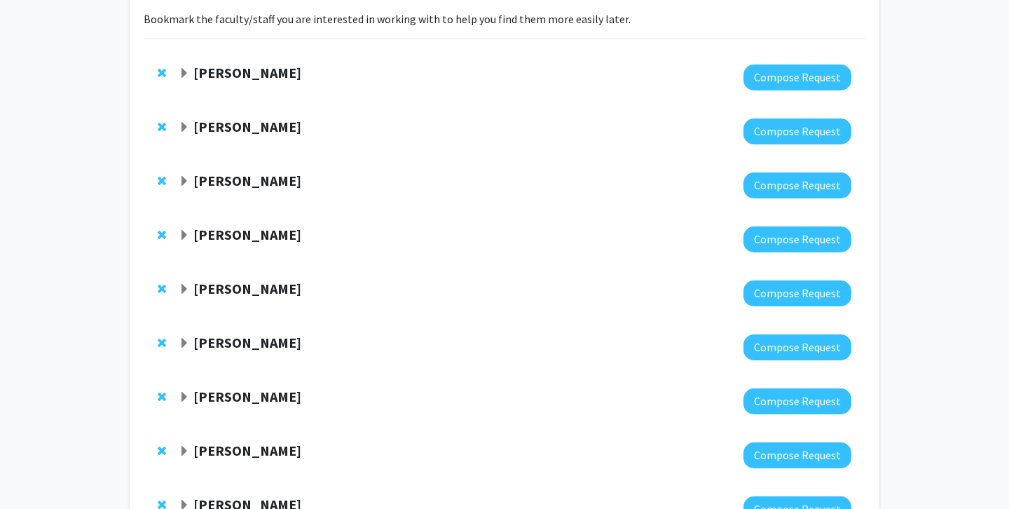
scroll to position [181, 0]
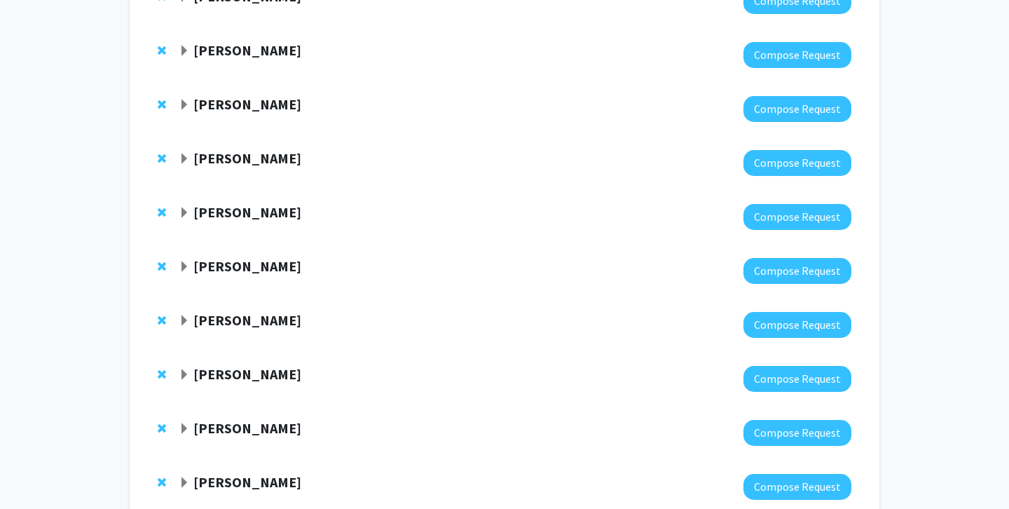
click at [202, 328] on strong "[PERSON_NAME]" at bounding box center [247, 320] width 108 height 18
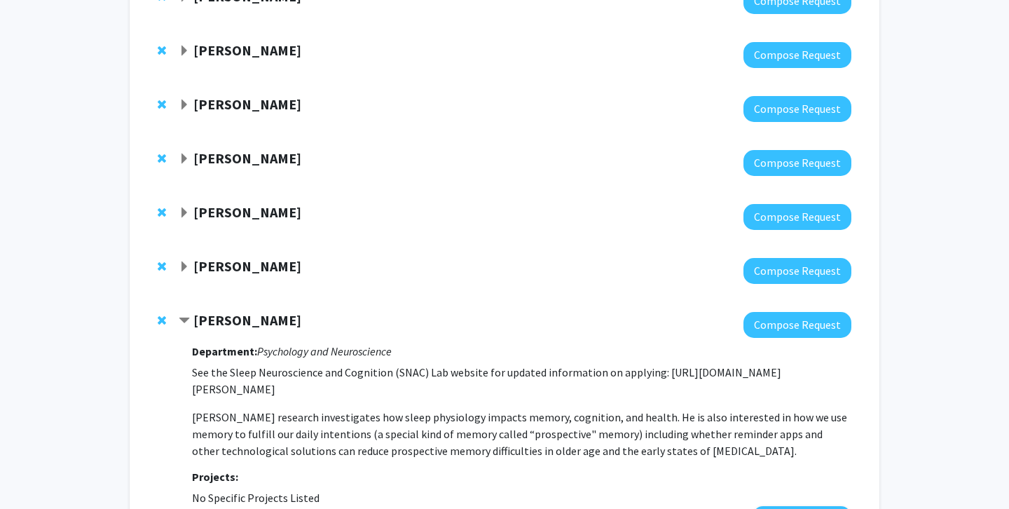
click at [203, 326] on strong "[PERSON_NAME]" at bounding box center [247, 320] width 108 height 18
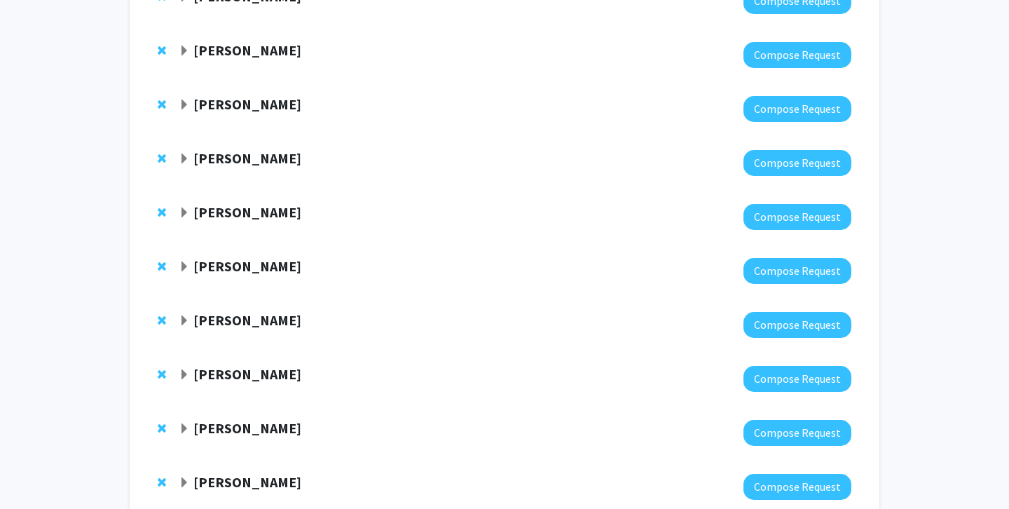
click at [218, 364] on div "[PERSON_NAME] Compose Request" at bounding box center [505, 379] width 722 height 54
click at [219, 378] on strong "[PERSON_NAME]" at bounding box center [247, 374] width 108 height 18
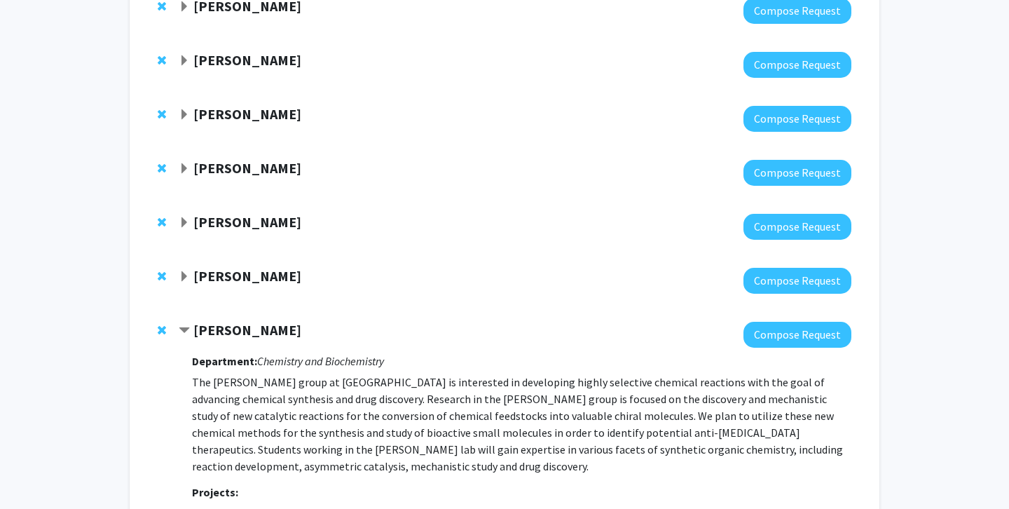
scroll to position [226, 0]
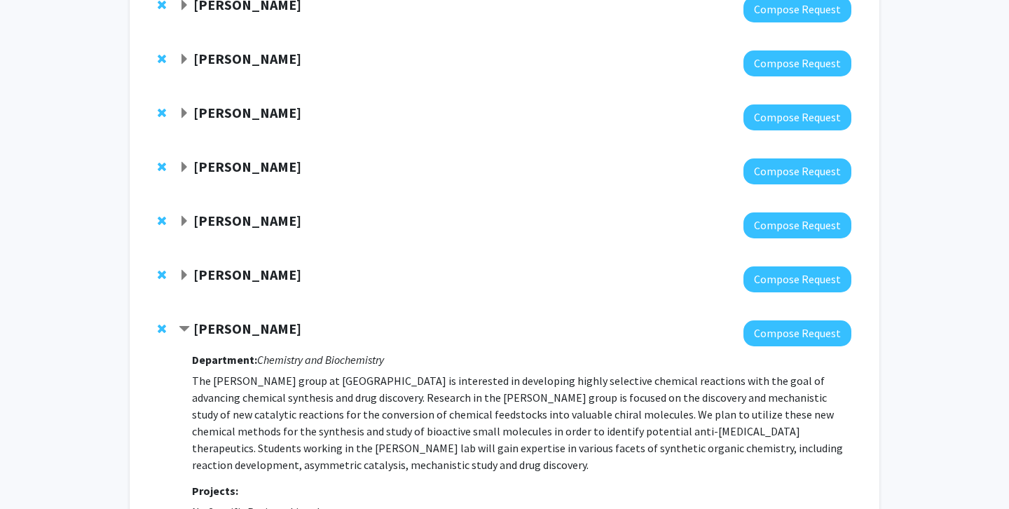
click at [217, 338] on div at bounding box center [515, 333] width 673 height 26
click at [222, 343] on div at bounding box center [515, 333] width 673 height 26
click at [222, 337] on strong "[PERSON_NAME]" at bounding box center [247, 328] width 108 height 18
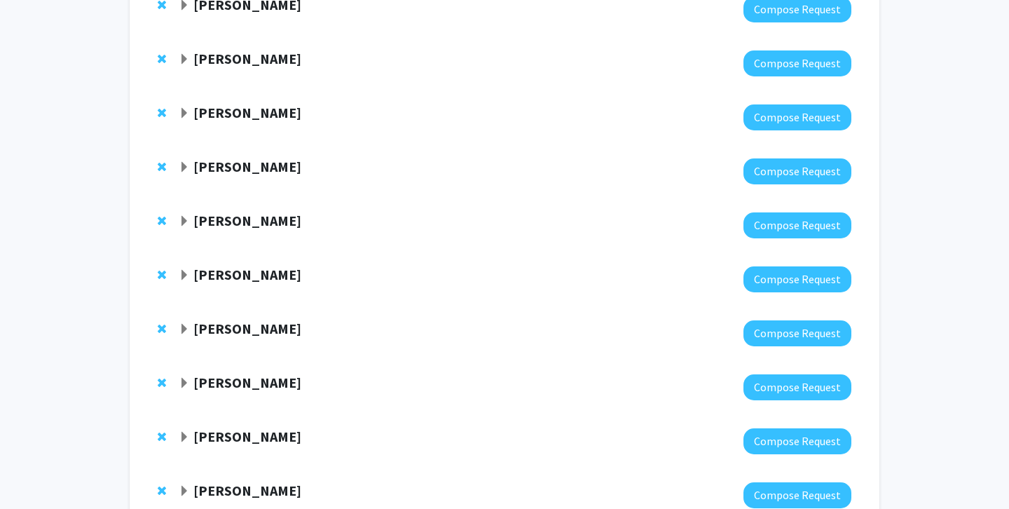
click at [225, 387] on strong "[PERSON_NAME]" at bounding box center [247, 382] width 108 height 18
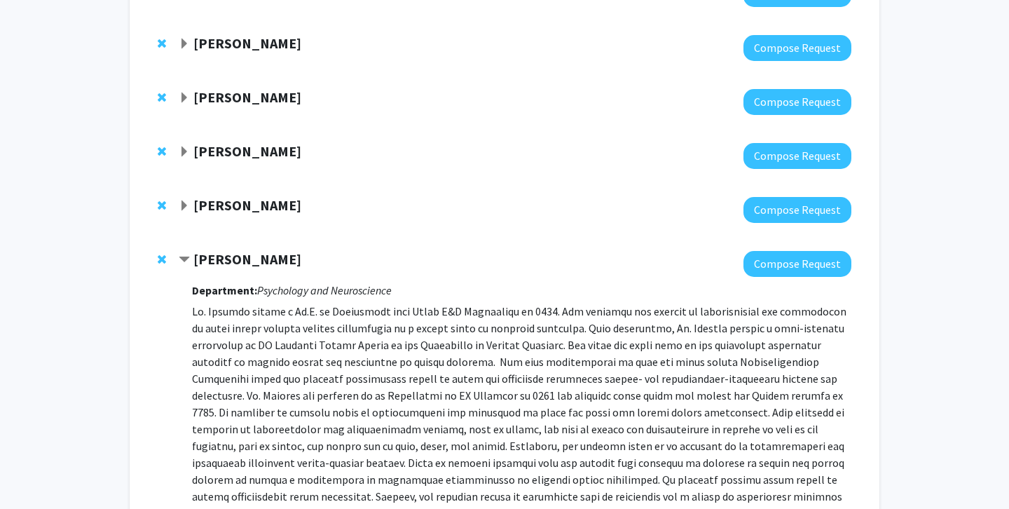
scroll to position [368, 0]
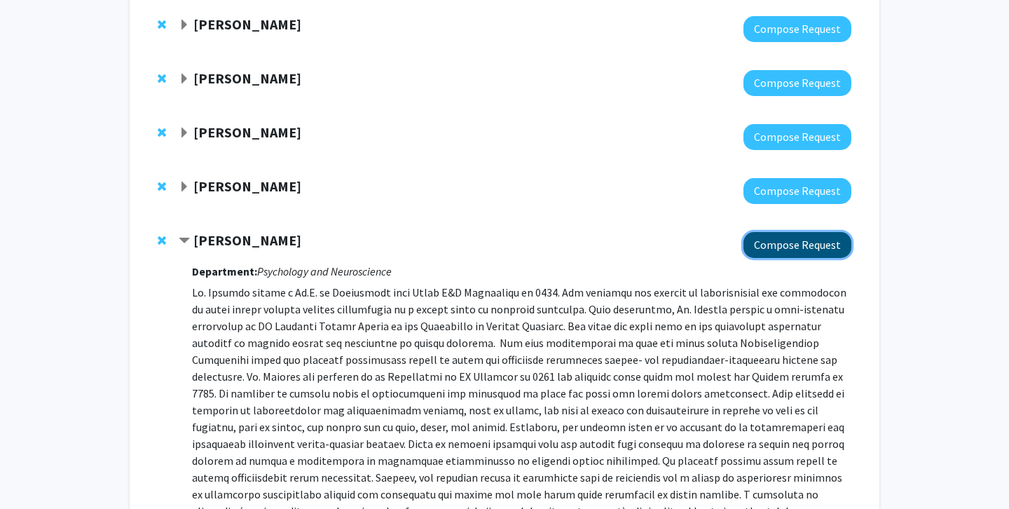
click at [835, 238] on button "Compose Request" at bounding box center [797, 245] width 108 height 26
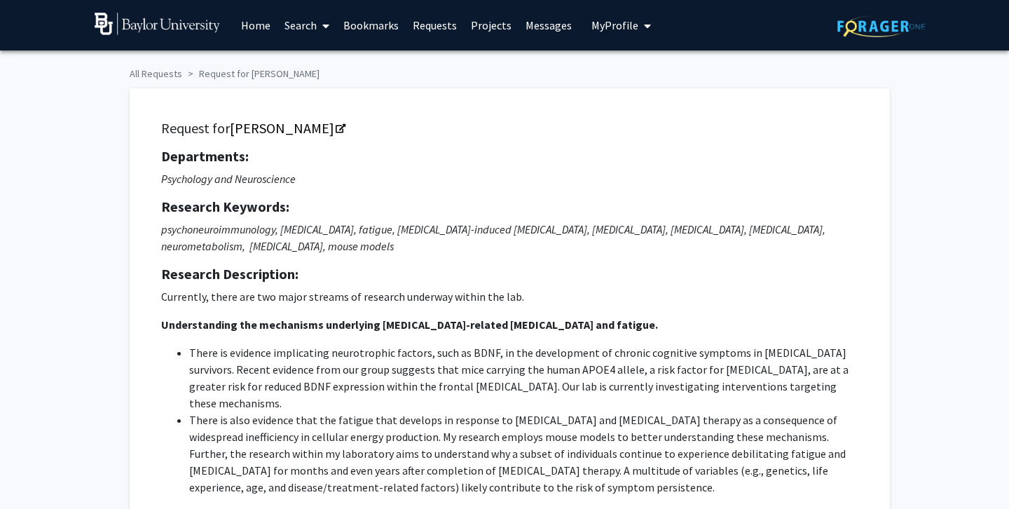
drag, startPoint x: 713, startPoint y: 385, endPoint x: 165, endPoint y: 109, distance: 614.0
click at [165, 109] on div "Request for [PERSON_NAME] Departments: Psychology and Neuroscience Research Key…" at bounding box center [509, 414] width 725 height 616
copy div "Loremip dol Sitametco Adipisc Elitseddoei: Temporinci utl Etdoloremagn Aliquaen…"
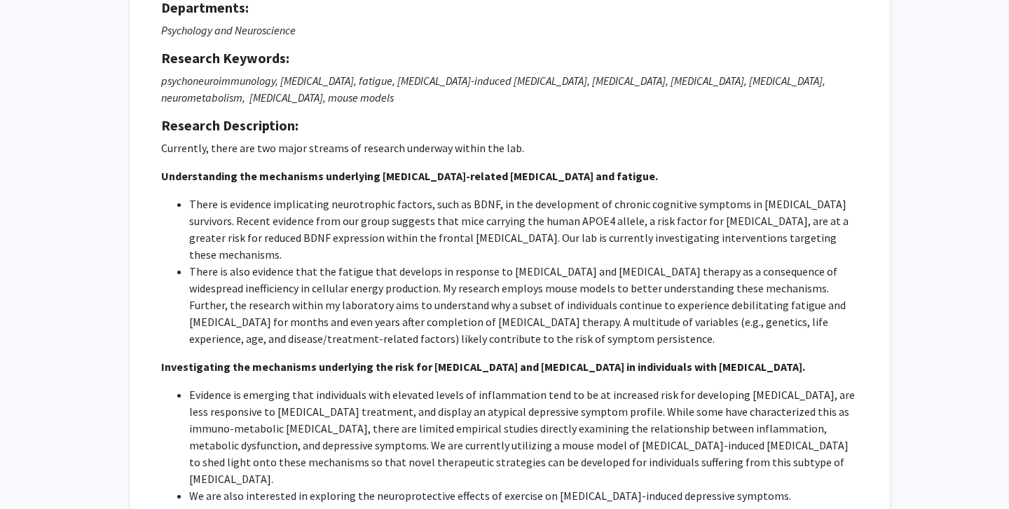
click at [486, 264] on span "ere is also evidence that the fatigue that develops in response to [MEDICAL_DAT…" at bounding box center [517, 304] width 656 height 81
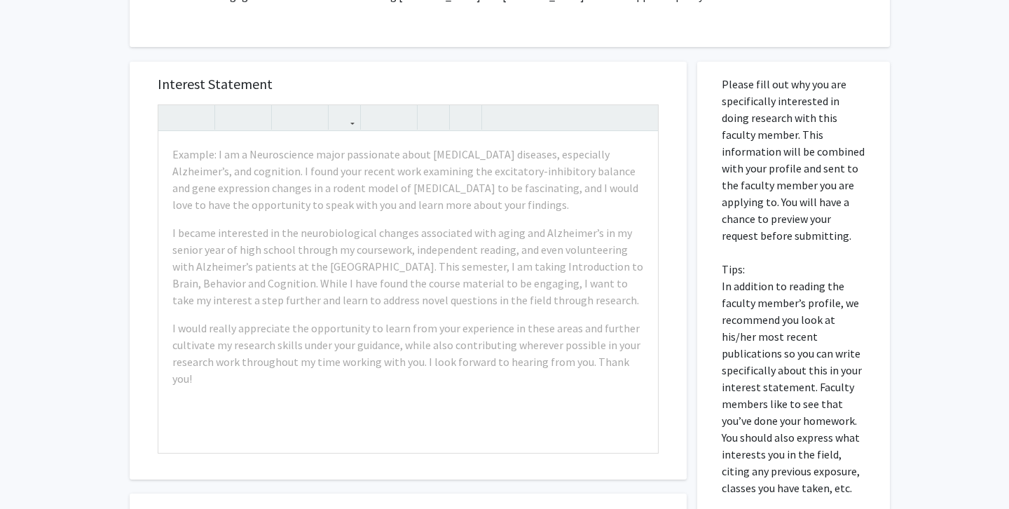
scroll to position [699, 0]
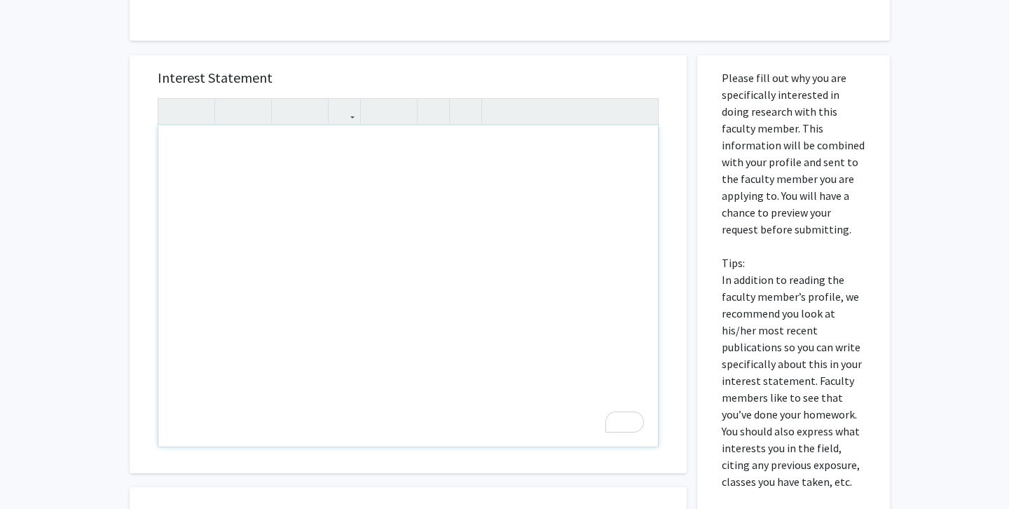
click at [359, 184] on div "To enrich screen reader interactions, please activate Accessibility in Grammarl…" at bounding box center [407, 285] width 499 height 321
paste div "To enrich screen reader interactions, please activate Accessibility in Grammarl…"
type textarea "<p>My interest in your research on psychoneuroimmunology and chronic disease-re…"
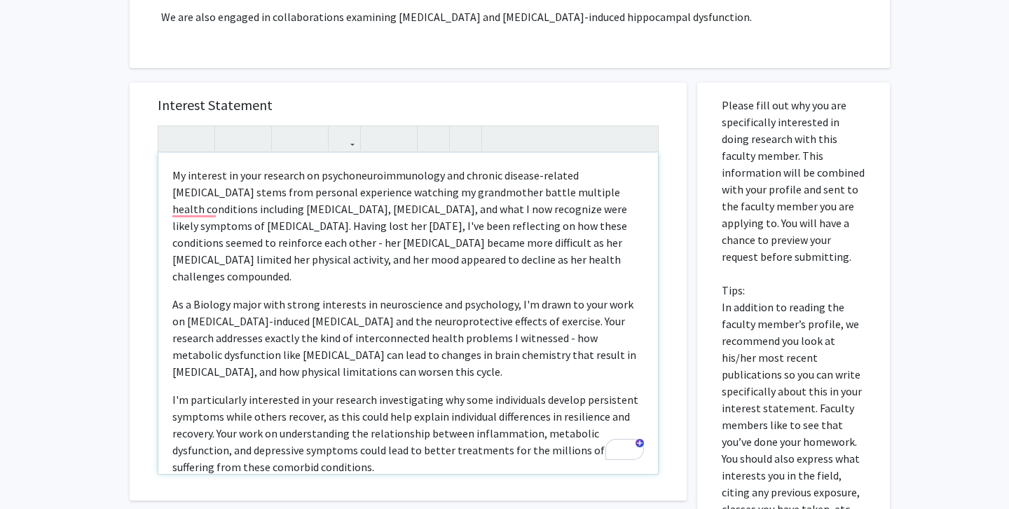
scroll to position [642, 0]
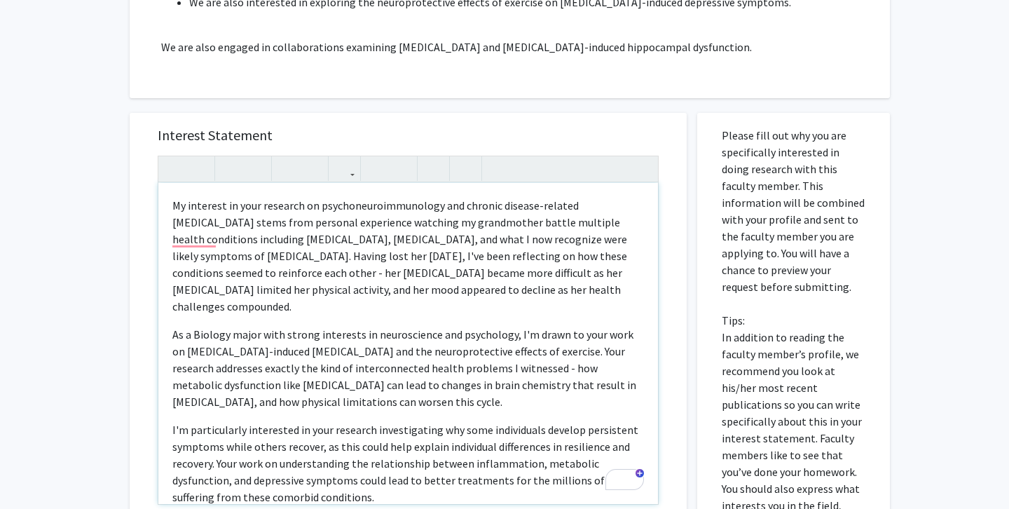
click at [372, 197] on p "My interest in your research on psychoneuroimmunology and chronic disease-relat…" at bounding box center [407, 256] width 471 height 118
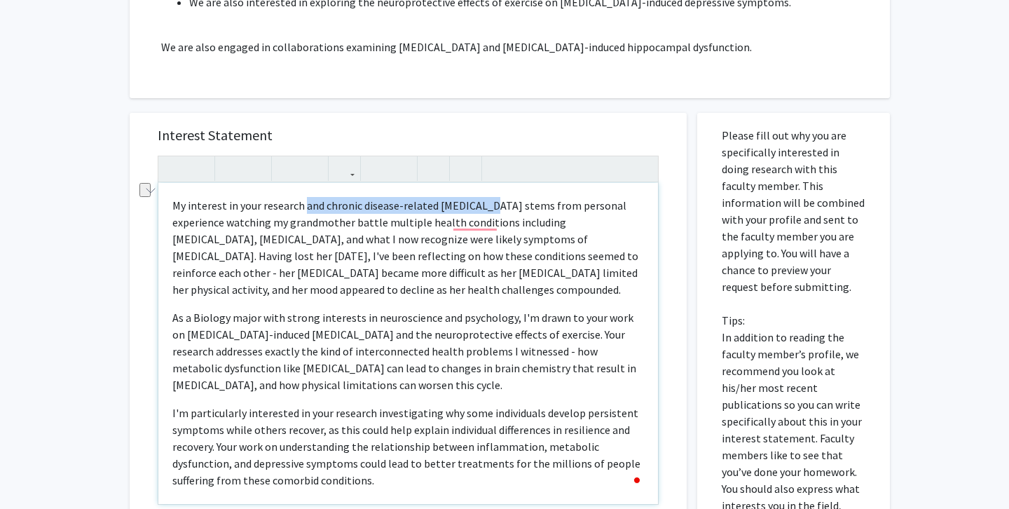
drag, startPoint x: 483, startPoint y: 173, endPoint x: 303, endPoint y: 165, distance: 179.5
click at [303, 197] on p "My interest in your research and chronic disease-related [MEDICAL_DATA] stems f…" at bounding box center [407, 247] width 471 height 101
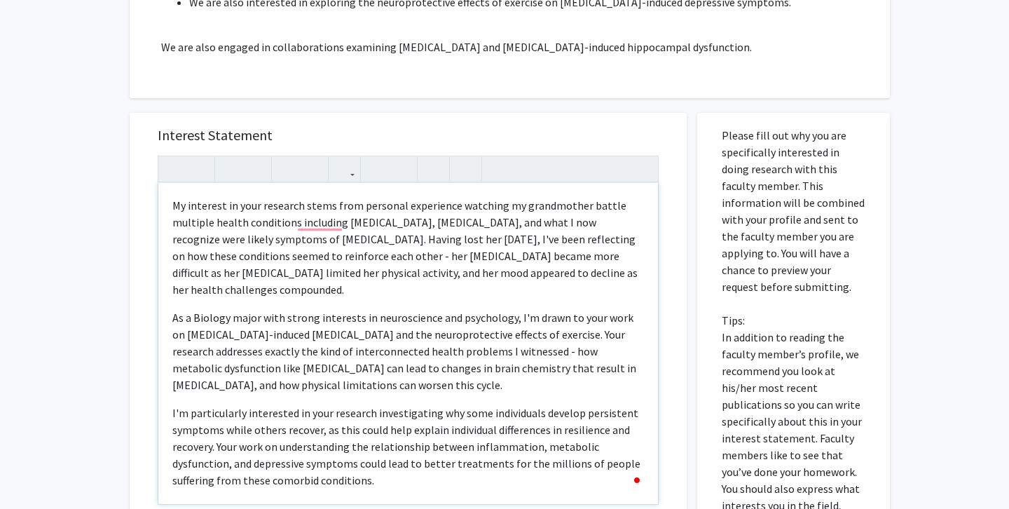
click at [371, 259] on p "My interest in your research stems from personal experience watching my grandmo…" at bounding box center [407, 247] width 471 height 101
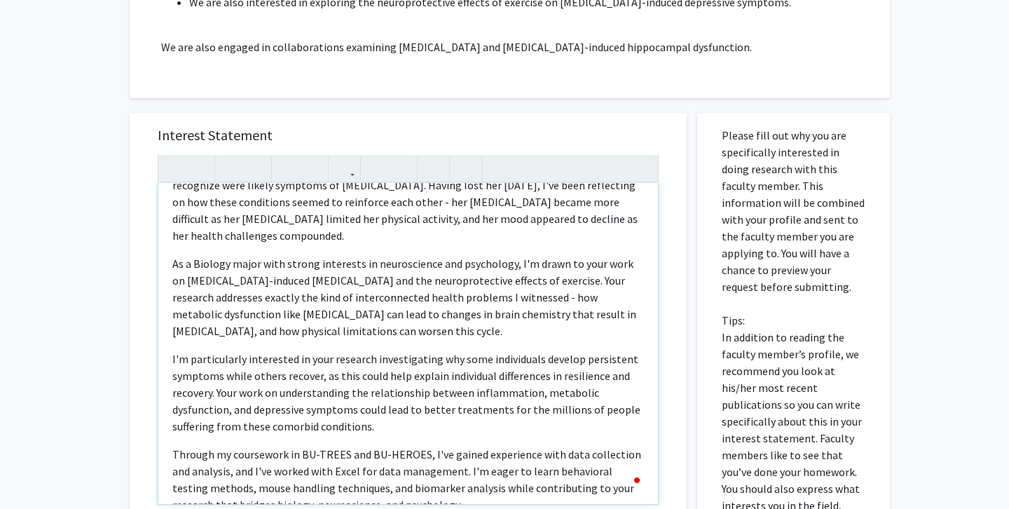
scroll to position [0, 0]
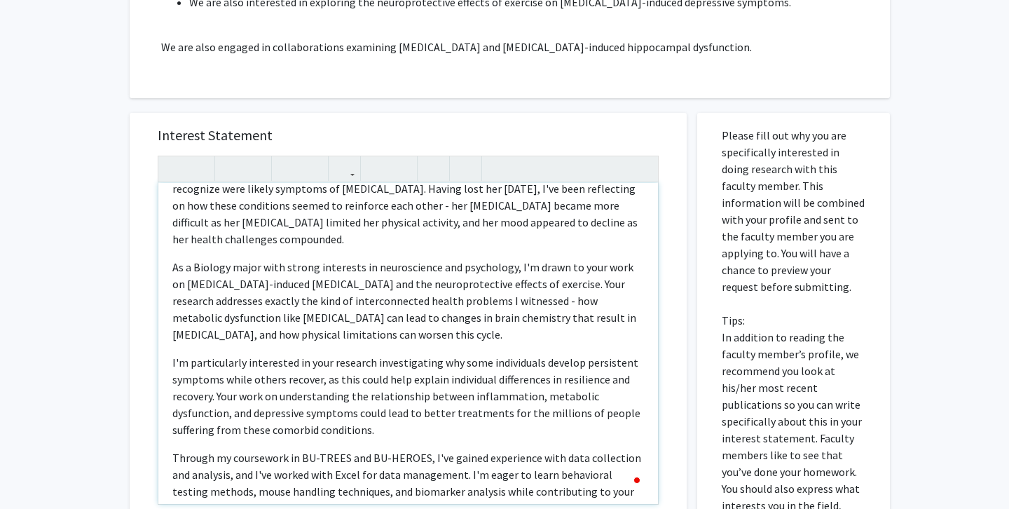
click at [377, 174] on p "My interest in your research stems from personal experience watching my grandmo…" at bounding box center [407, 196] width 471 height 101
click at [400, 258] on p "As a Biology major with strong interests in neuroscience and psychology, I'm dr…" at bounding box center [407, 300] width 471 height 84
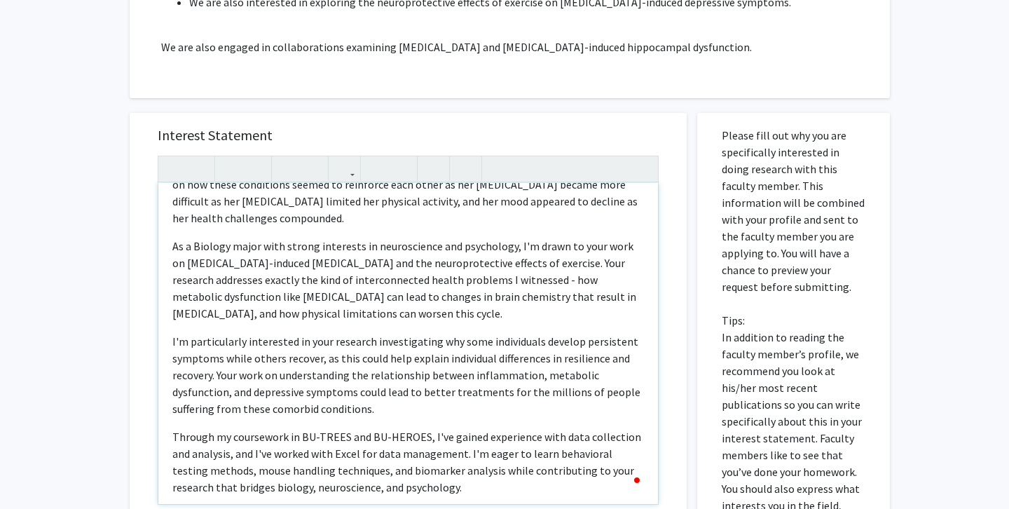
click at [521, 247] on p "As a Biology major with strong interests in neuroscience and psychology, I'm dr…" at bounding box center [407, 279] width 471 height 84
click at [525, 249] on p "As a Biology major with strong interests in neuroscience and psychology, I'm dr…" at bounding box center [407, 279] width 471 height 84
type textarea "<p>My interest in your research stems from personal experience watching my gran…"
click at [491, 333] on p "I'm particularly interested in your research investigating why some individuals…" at bounding box center [407, 375] width 471 height 84
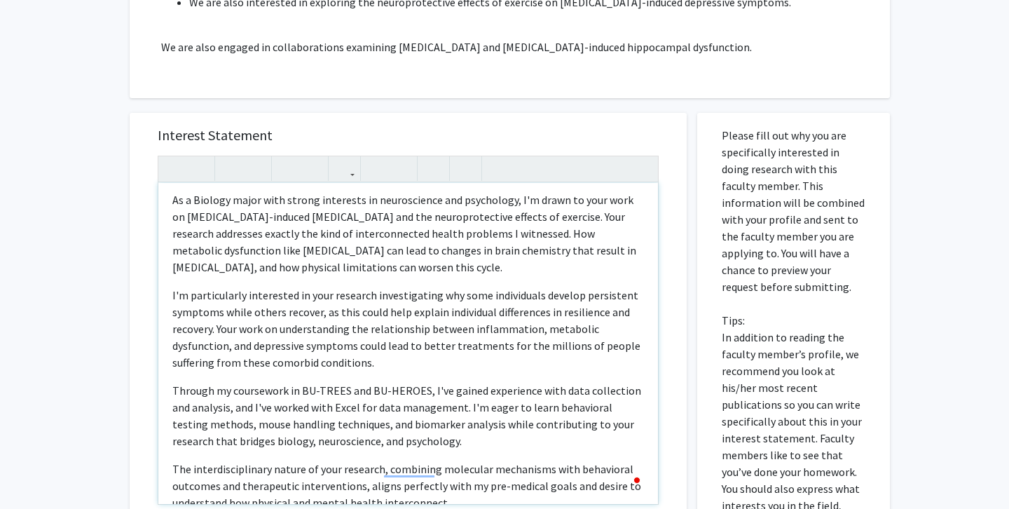
scroll to position [123, 0]
